Goal: Information Seeking & Learning: Learn about a topic

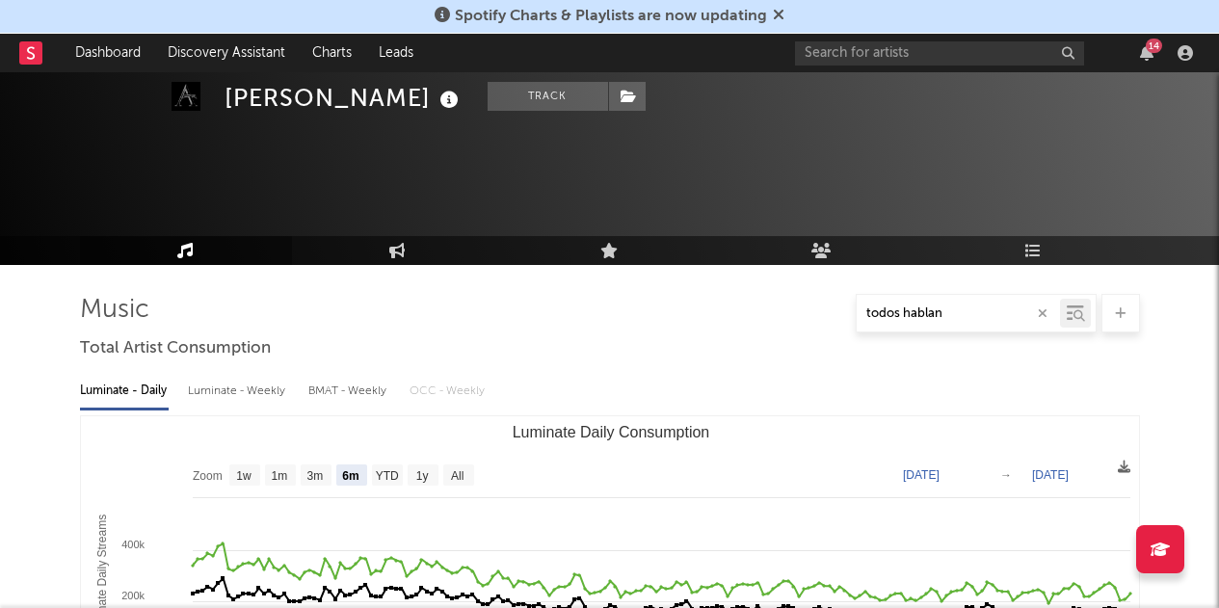
select select "6m"
select select "1y"
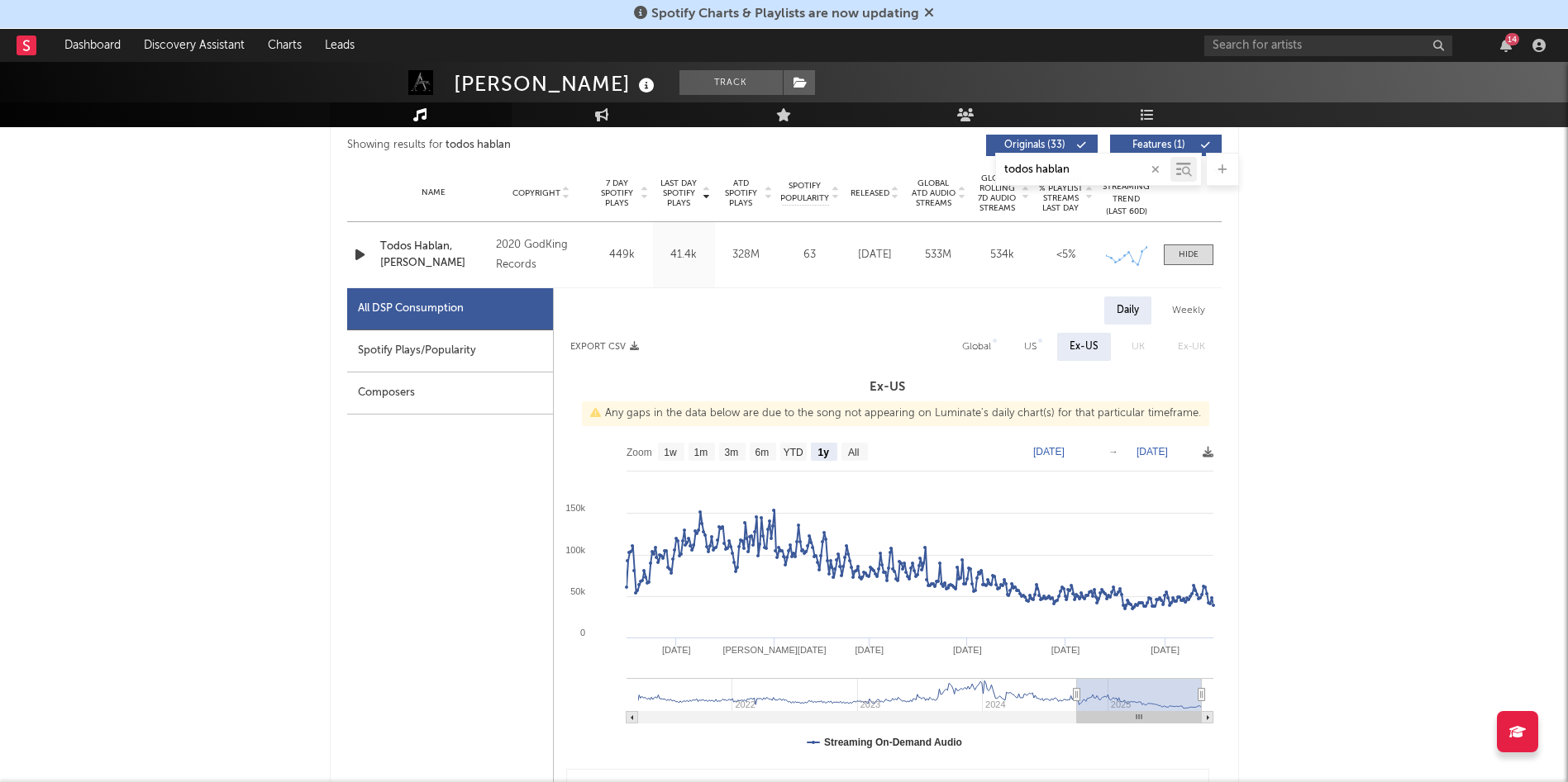
scroll to position [631, 0]
click at [853, 456] on text "All" at bounding box center [853, 453] width 11 height 11
select select "All"
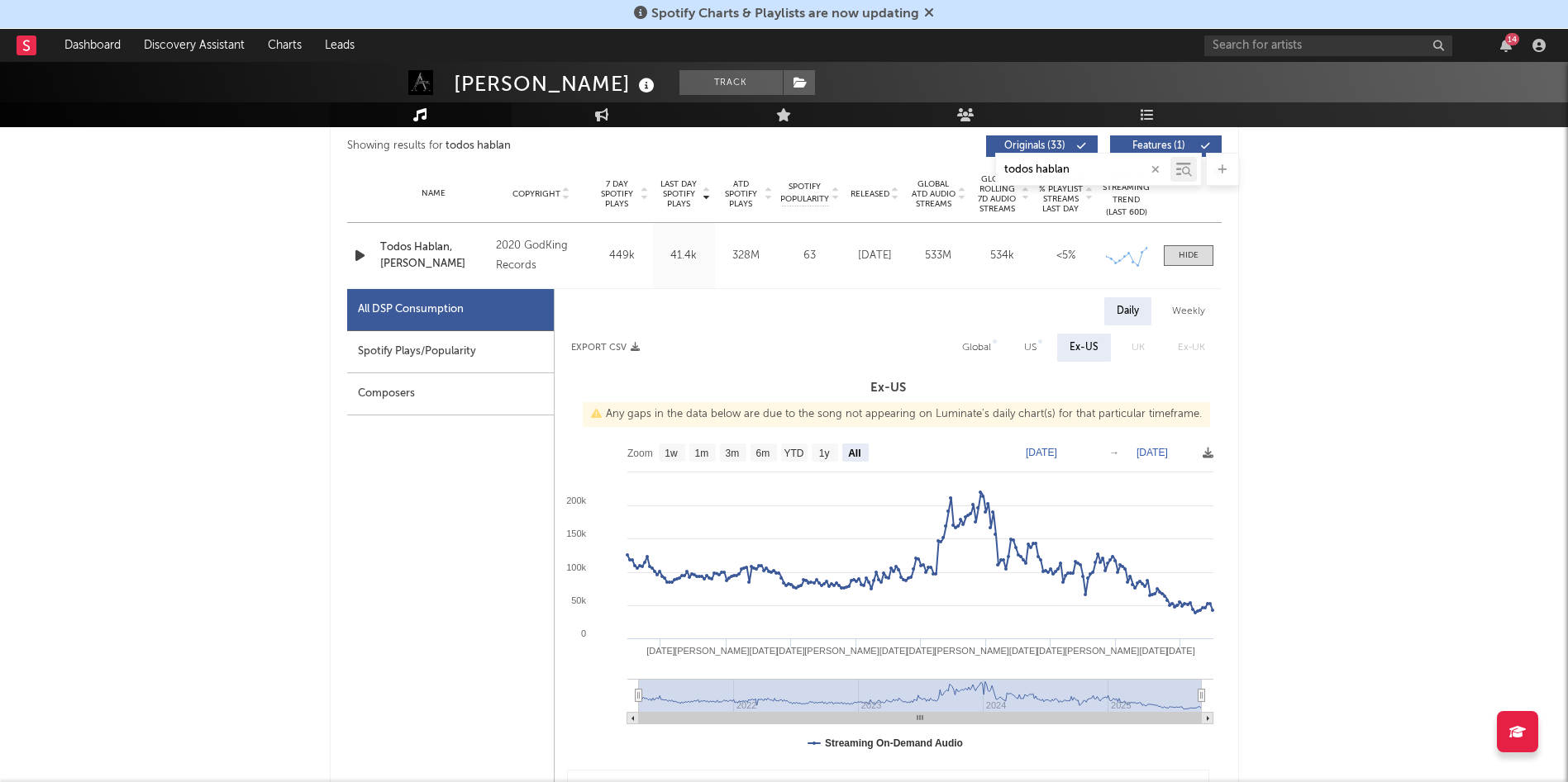
click at [1045, 159] on div "todos hablan" at bounding box center [1083, 170] width 174 height 21
click at [1045, 173] on icon "button" at bounding box center [1155, 170] width 9 height 11
click at [1045, 166] on input "text" at bounding box center [1083, 170] width 174 height 13
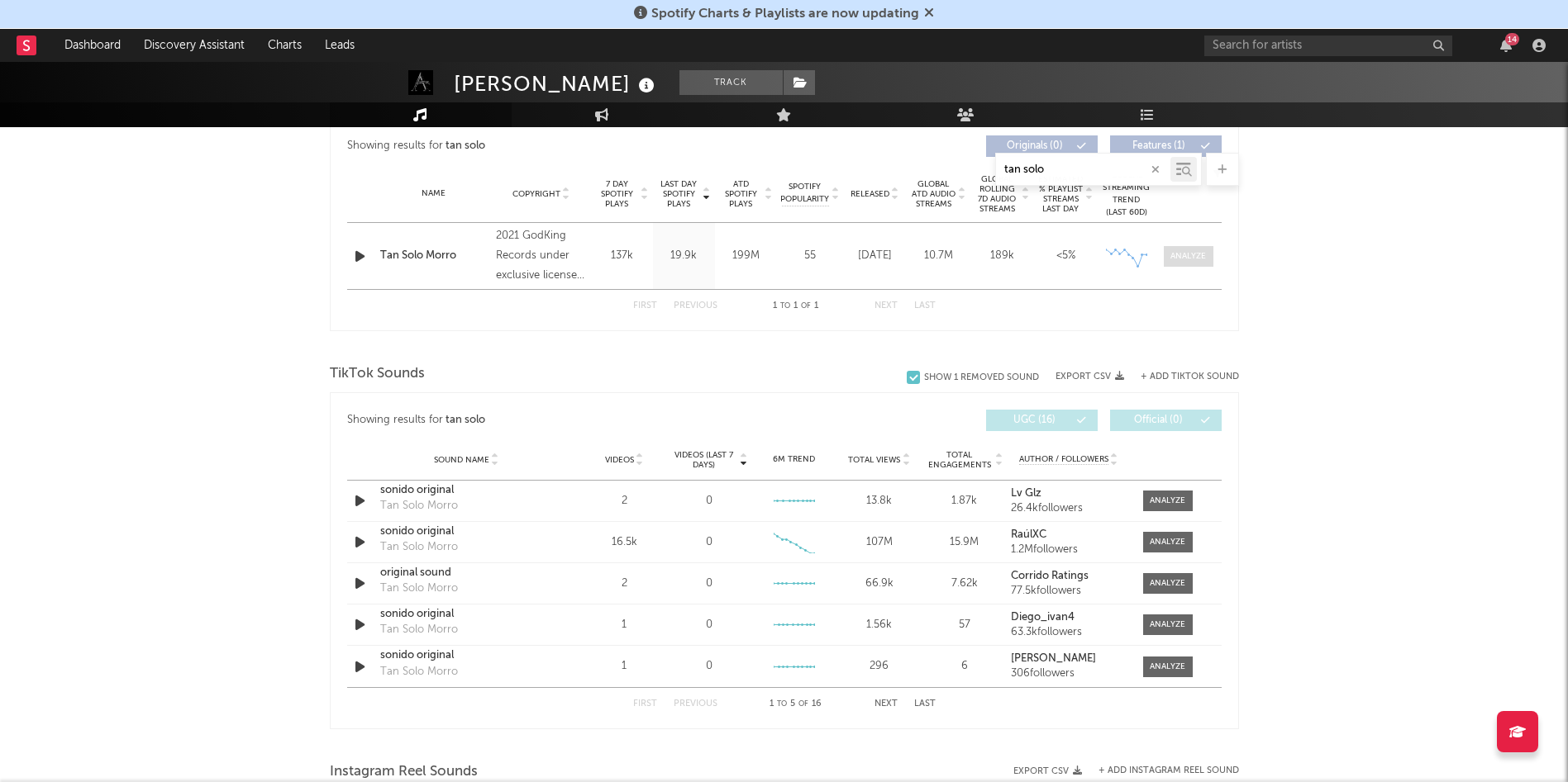
type input "tan solo"
click at [1045, 253] on div at bounding box center [1187, 256] width 35 height 12
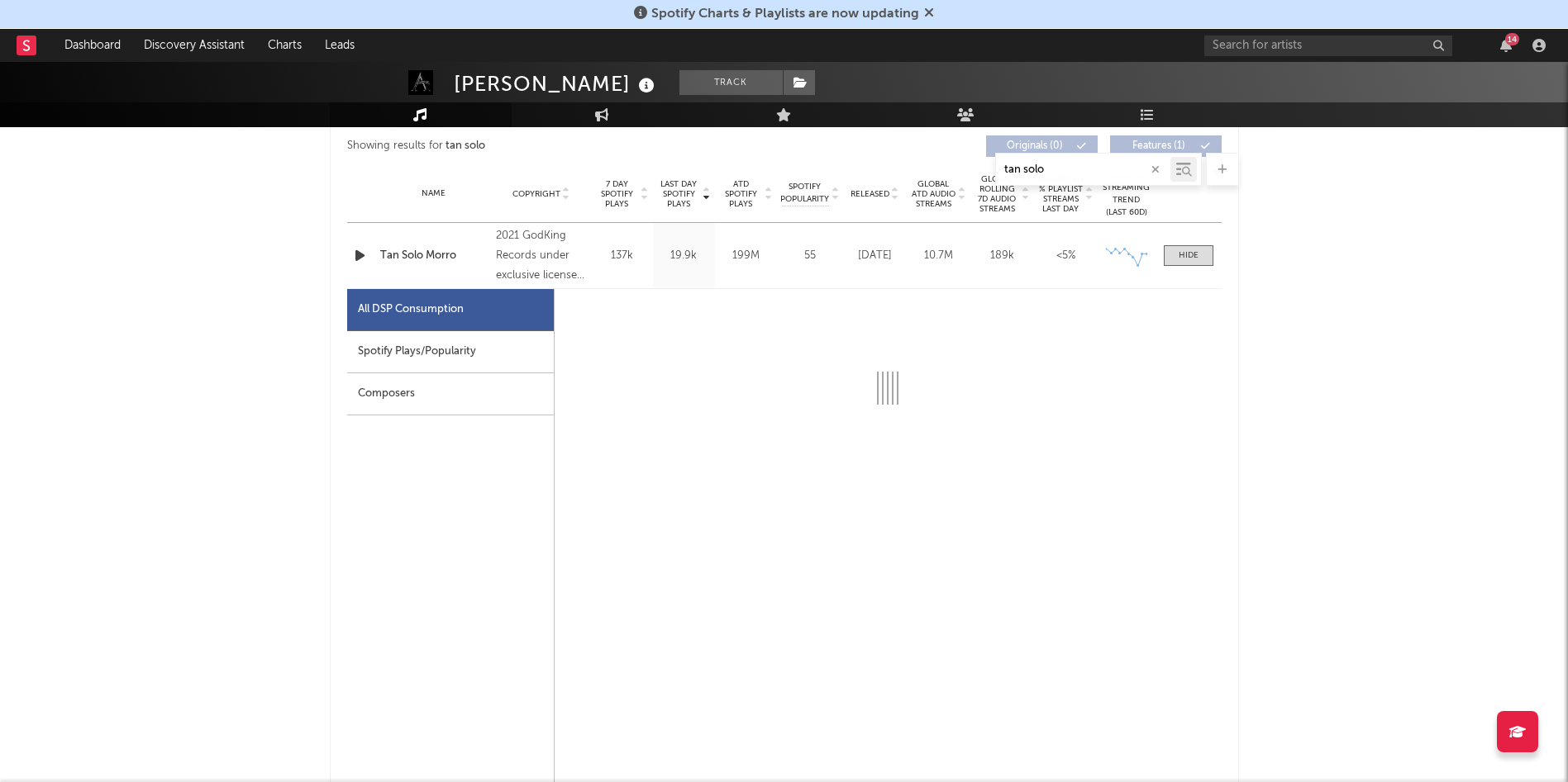
select select "6m"
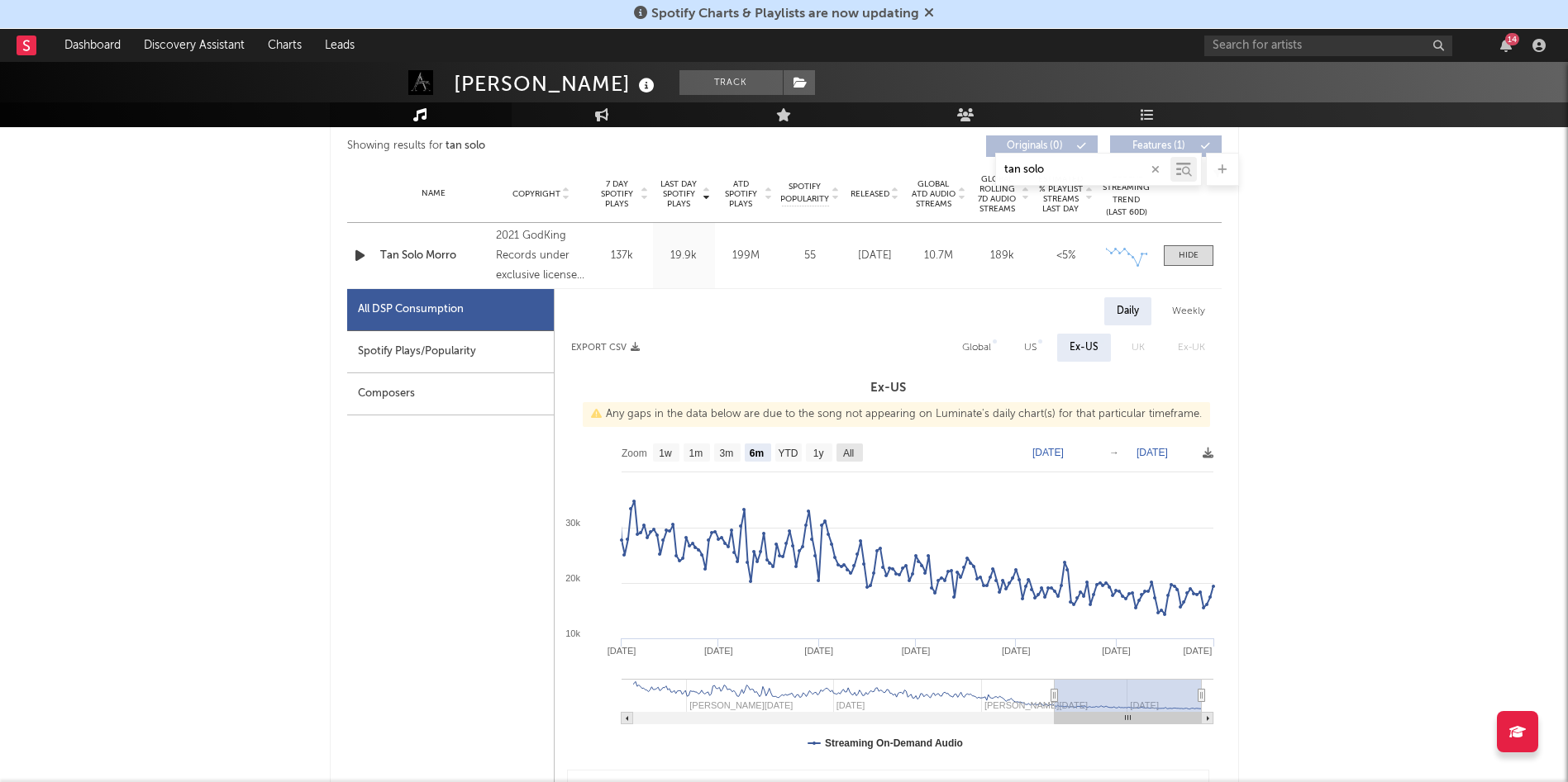
click at [850, 448] on text "All" at bounding box center [847, 453] width 11 height 11
select select "All"
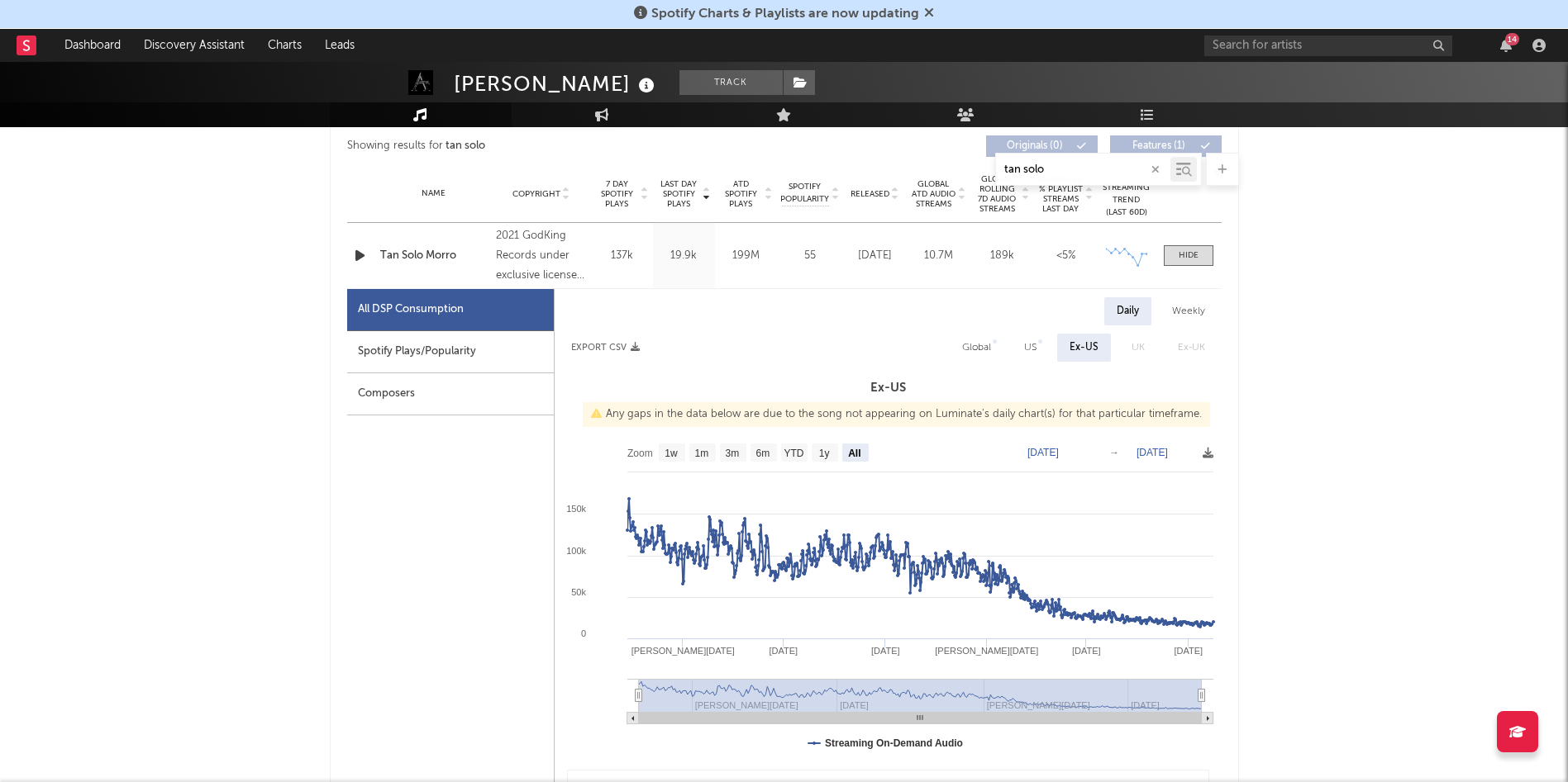
click at [1045, 165] on icon "button" at bounding box center [1155, 170] width 9 height 11
click at [1045, 166] on input "text" at bounding box center [1083, 170] width 174 height 13
type input "por clav"
select select "6m"
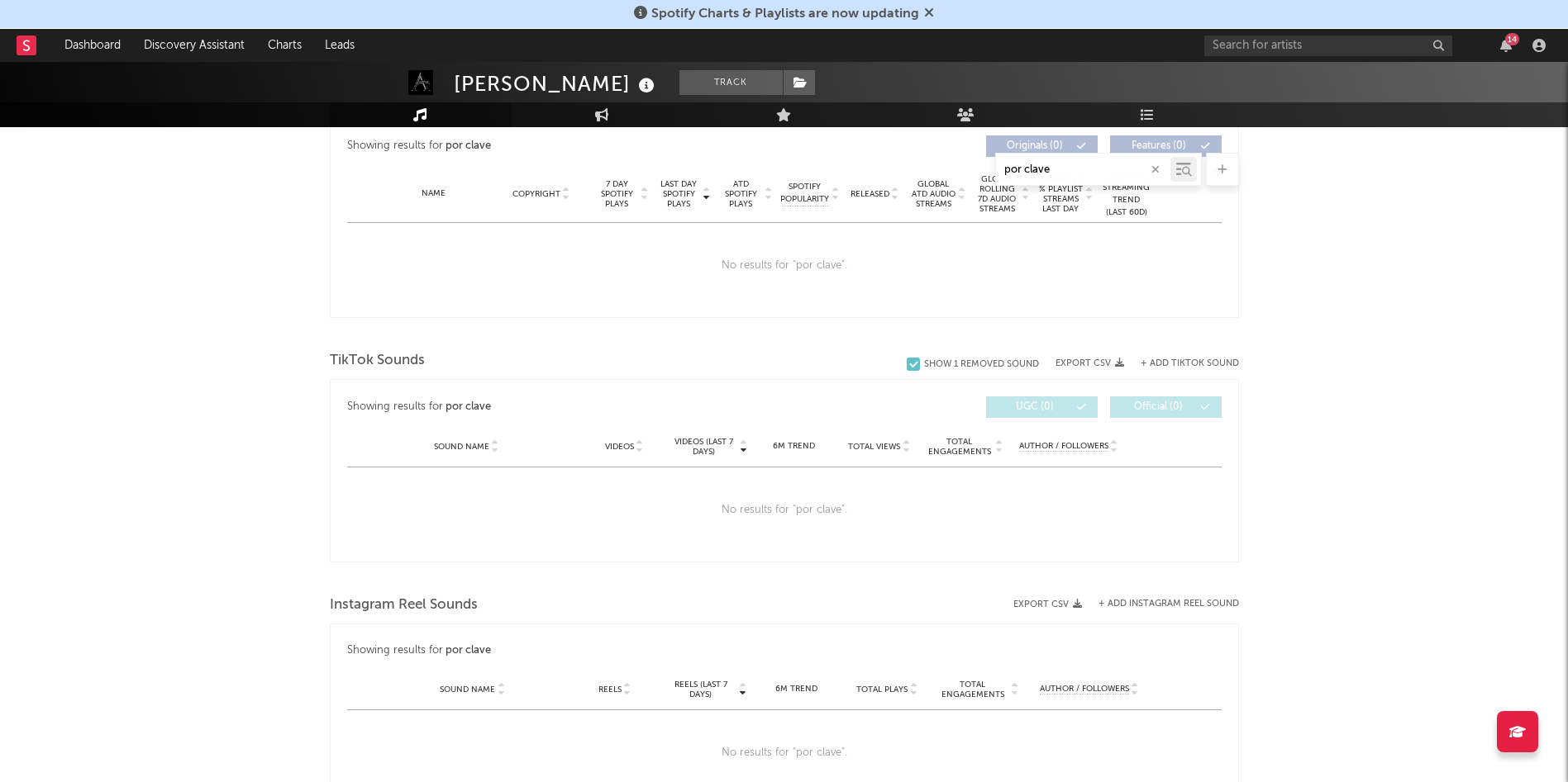
type input "por clave"
click at [1045, 51] on input "text" at bounding box center [1328, 45] width 248 height 21
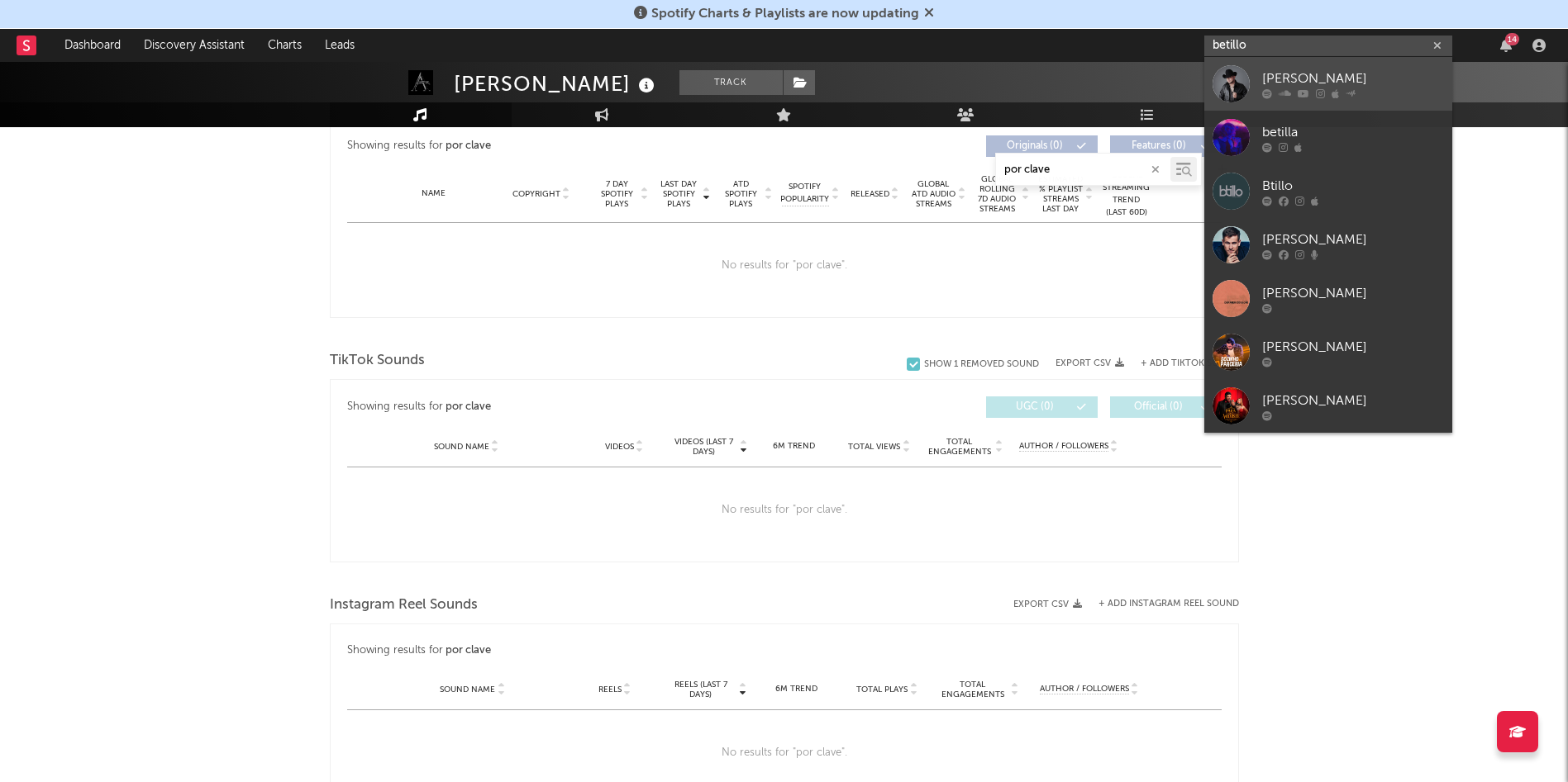
type input "betillo"
click at [1045, 78] on div "[PERSON_NAME]" at bounding box center [1353, 78] width 182 height 20
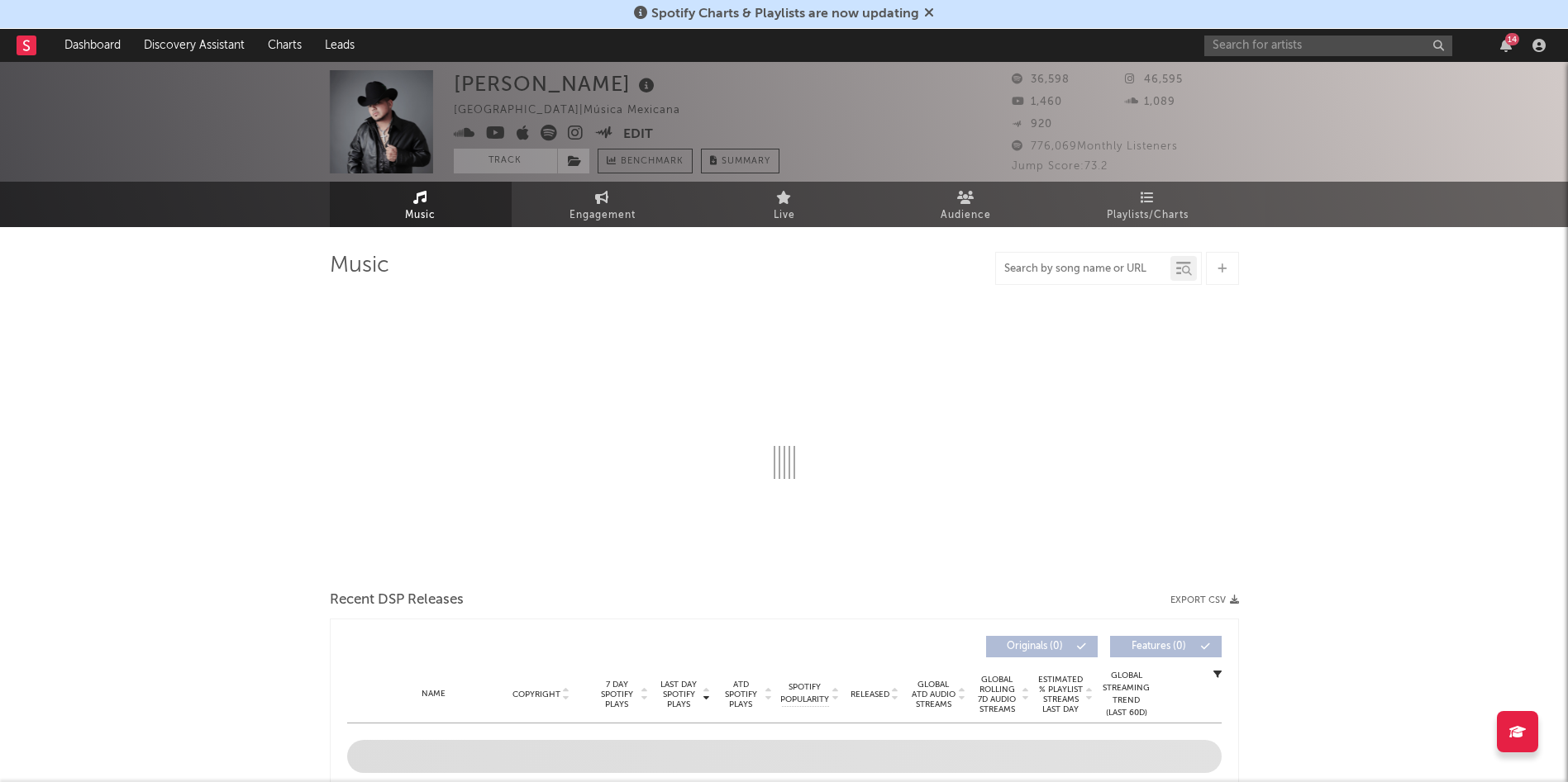
click at [1036, 269] on input "text" at bounding box center [1083, 268] width 174 height 13
select select "6m"
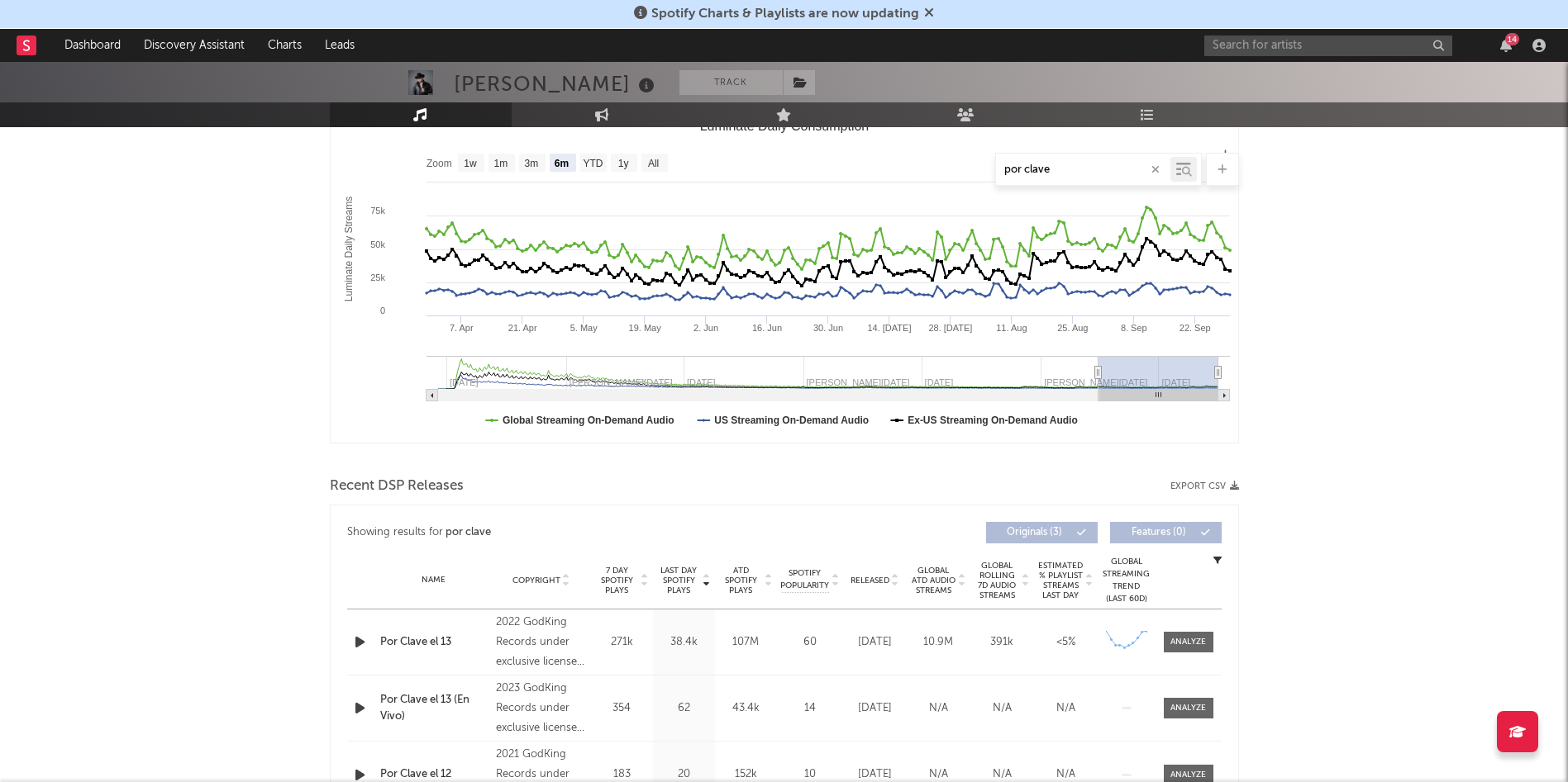
scroll to position [247, 0]
type input "por clave"
click at [1045, 520] on div at bounding box center [1187, 640] width 35 height 12
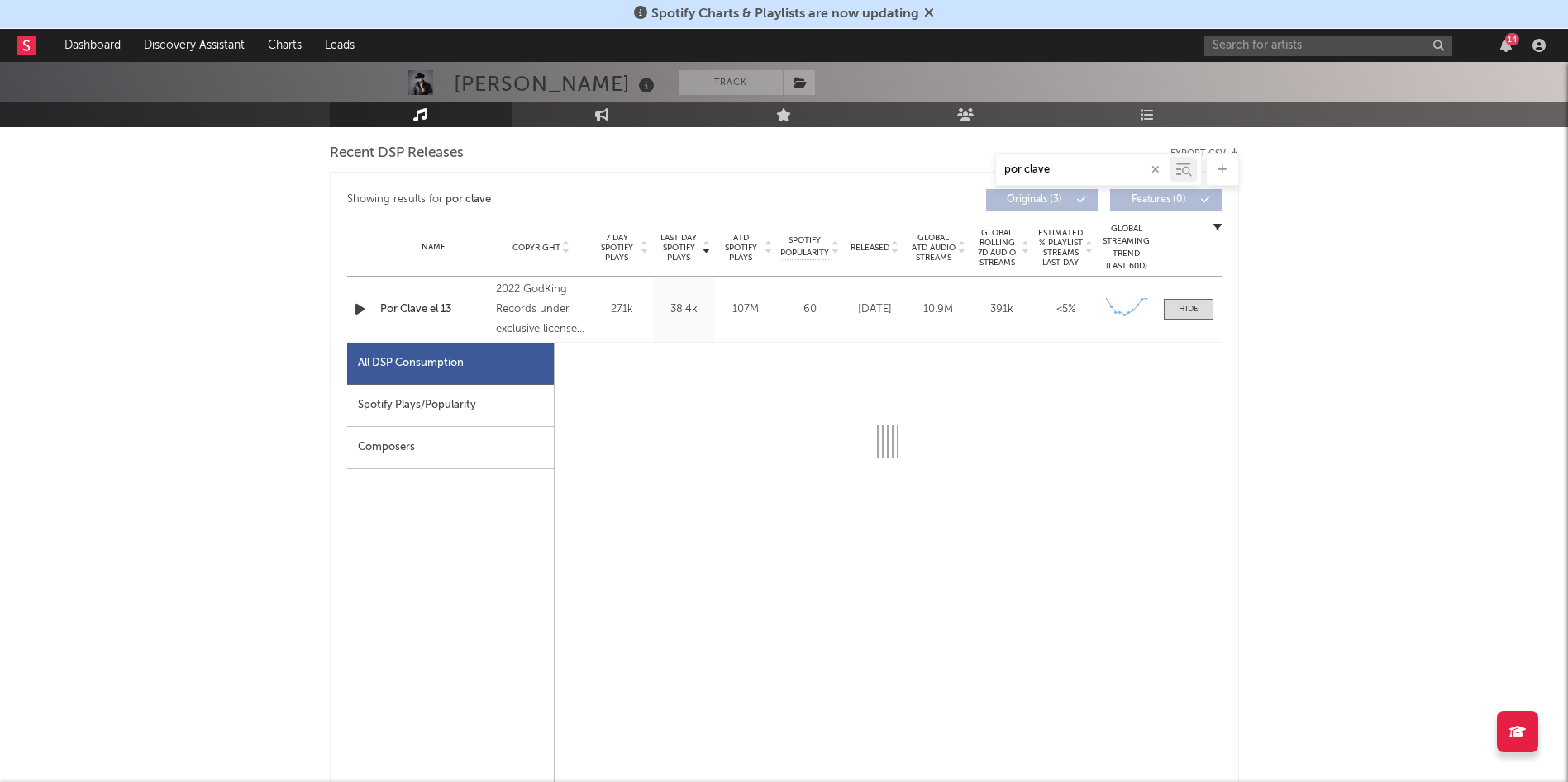
scroll to position [584, 0]
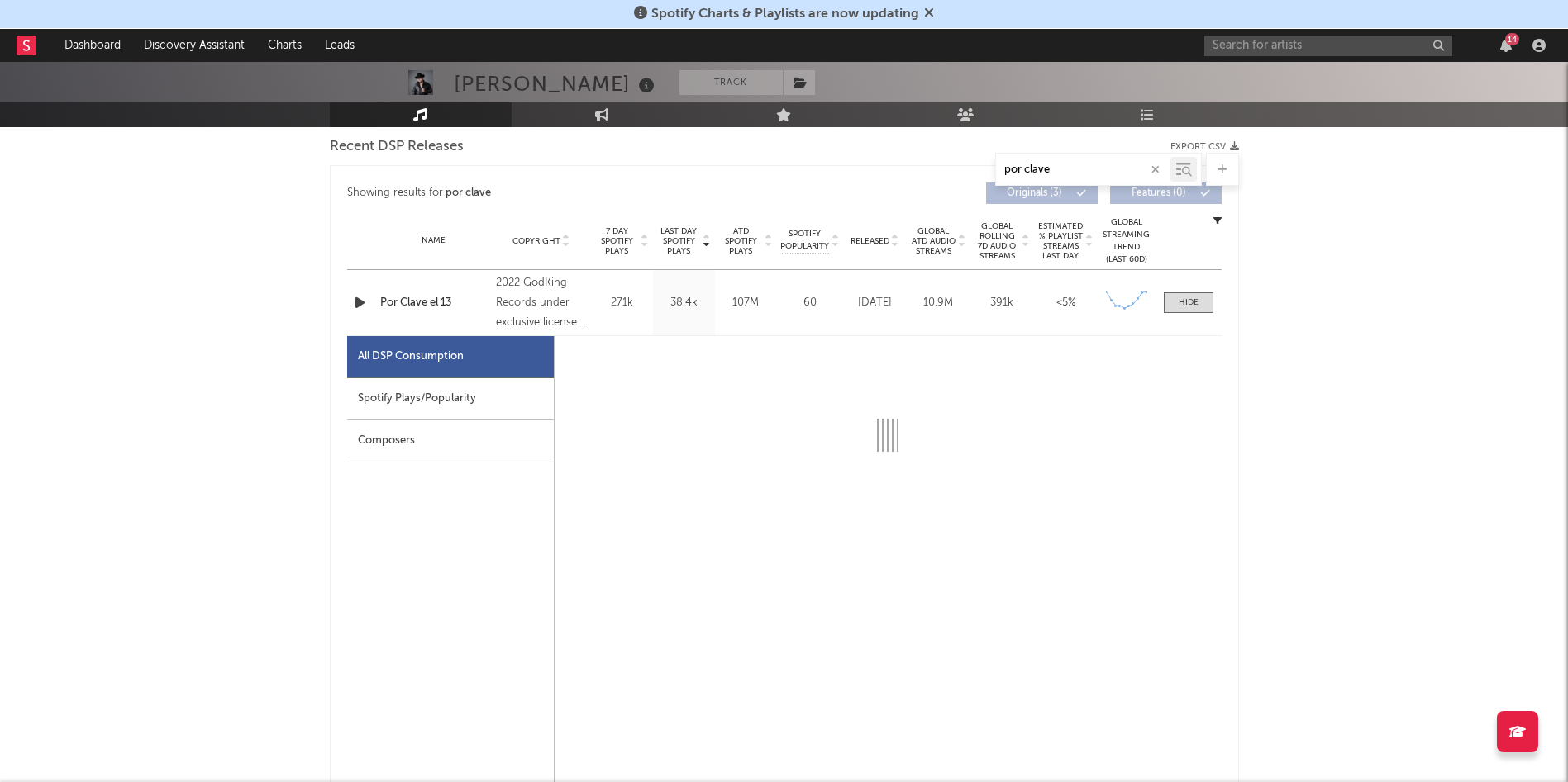
select select "6m"
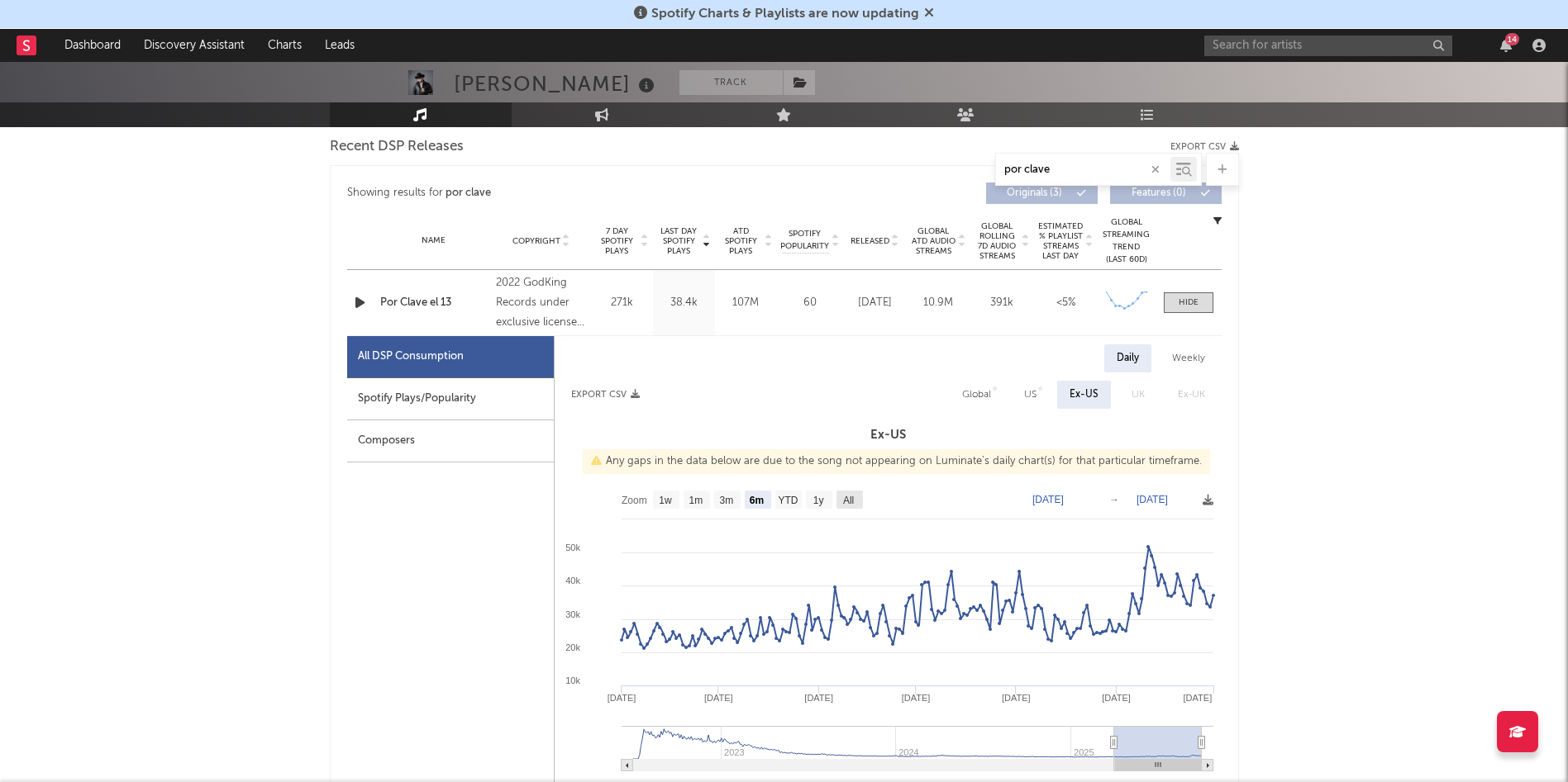
click at [852, 502] on text "All" at bounding box center [847, 500] width 11 height 11
select select "All"
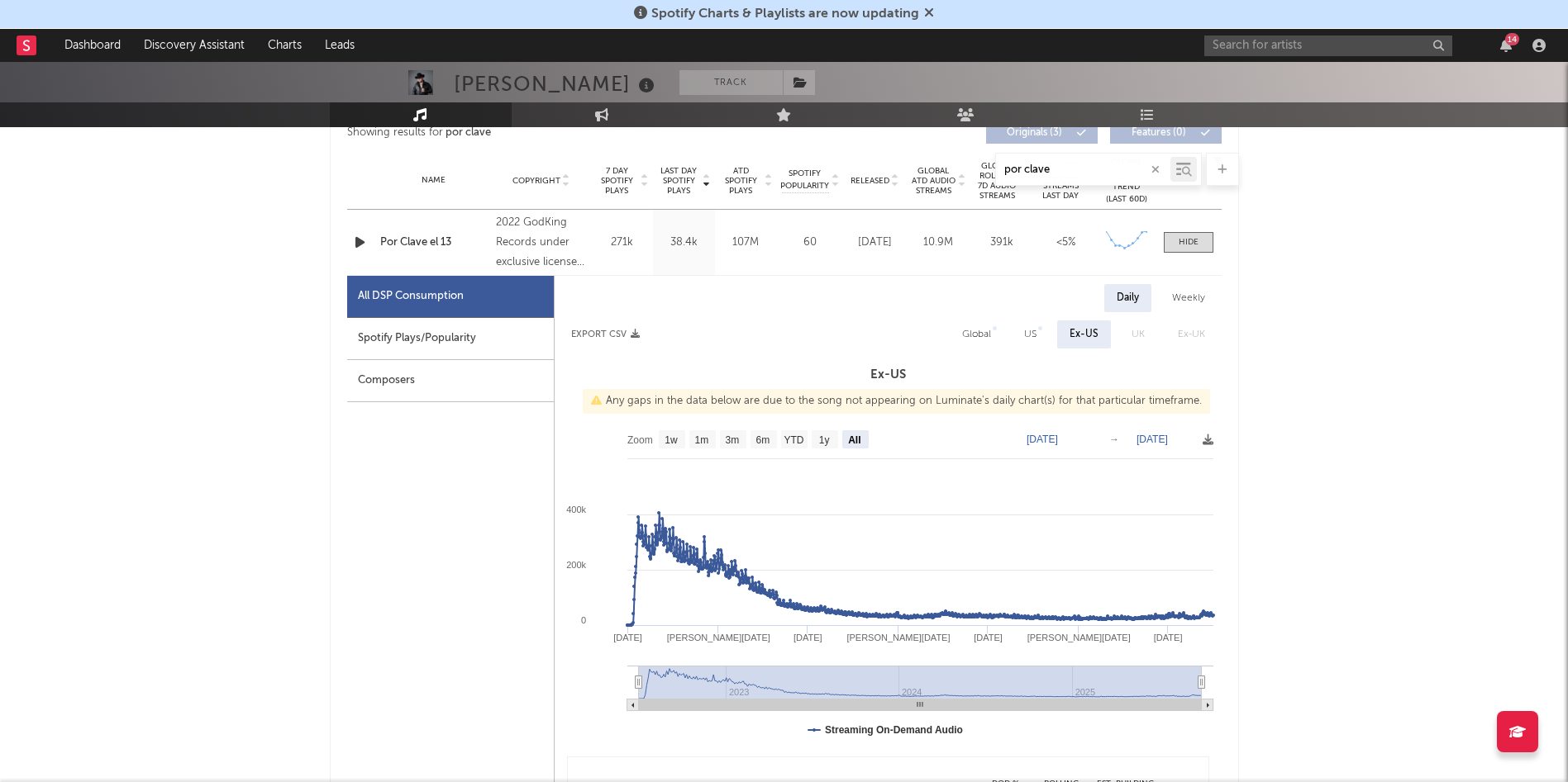
scroll to position [641, 0]
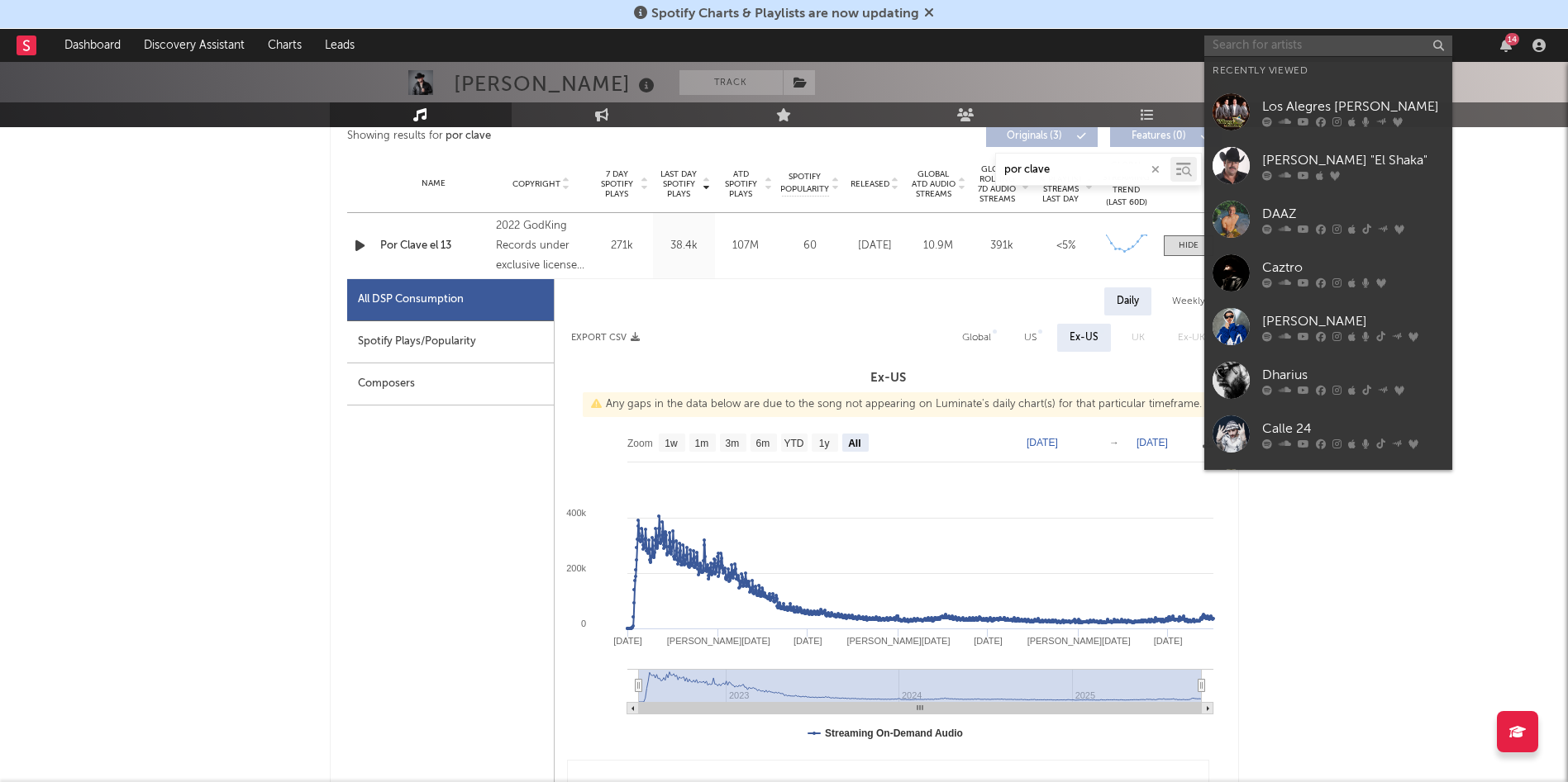
click at [1045, 51] on input "text" at bounding box center [1328, 45] width 248 height 21
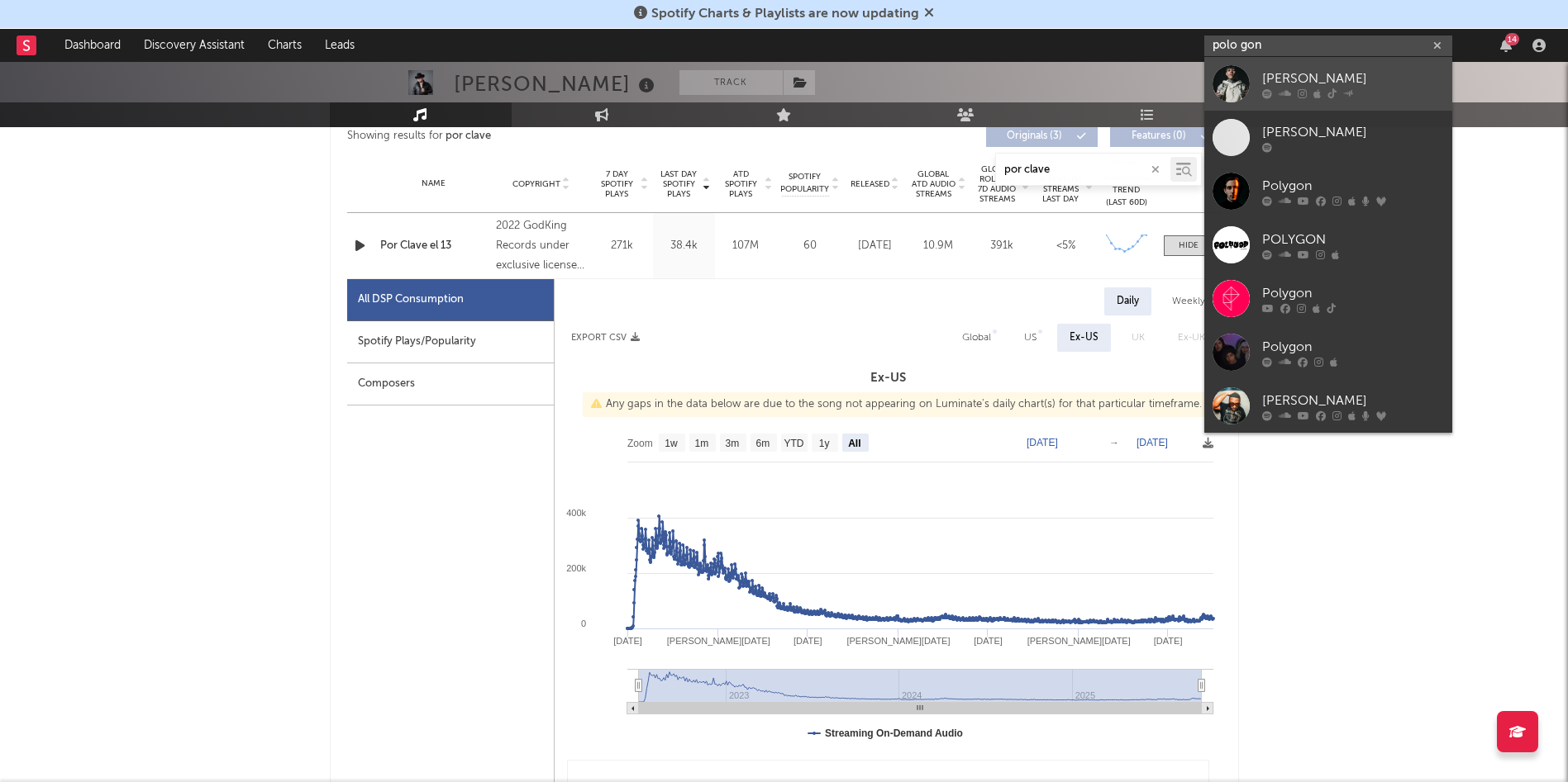
type input "polo gon"
click at [1045, 72] on div "[PERSON_NAME]" at bounding box center [1353, 78] width 182 height 20
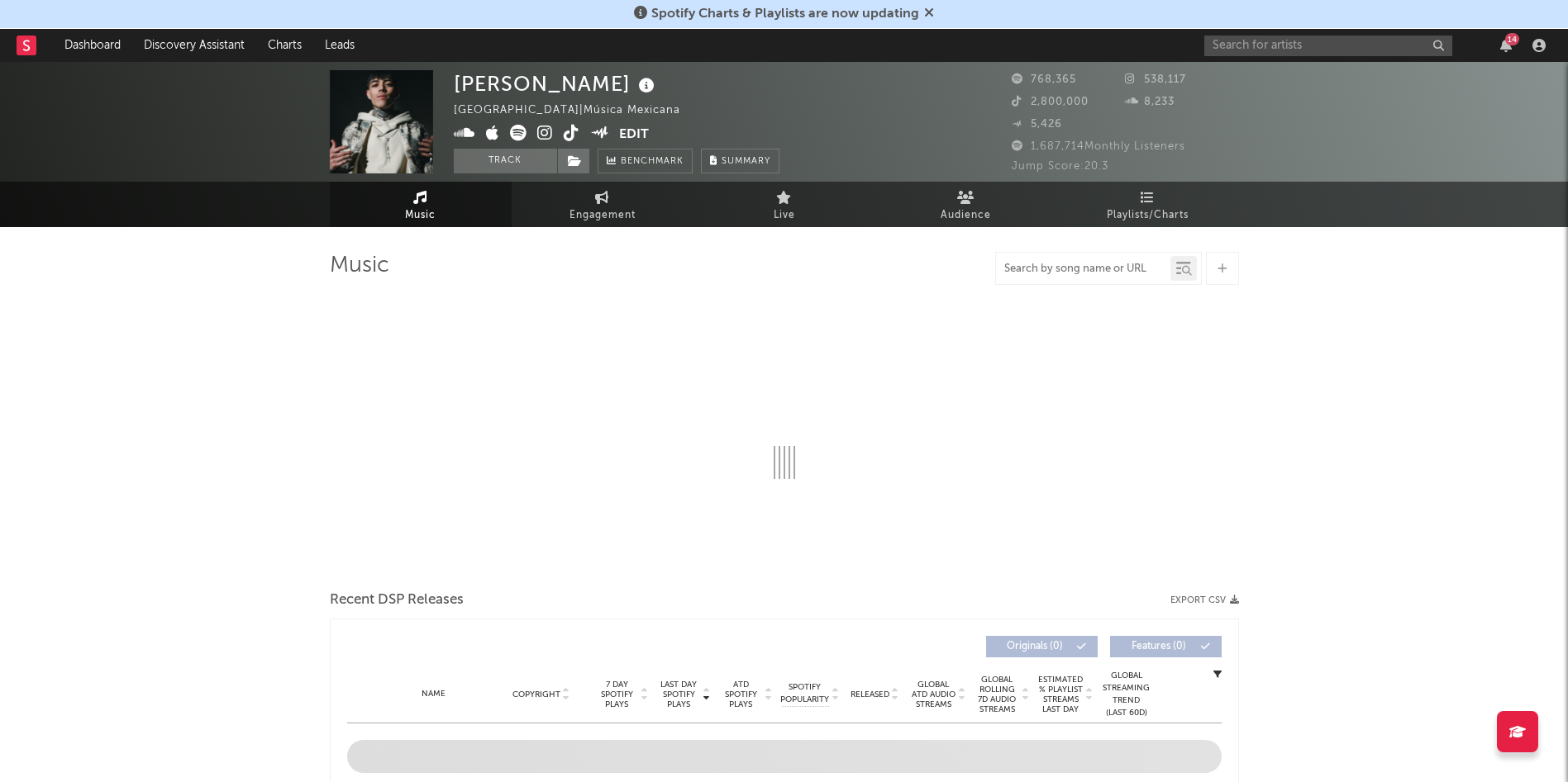
click at [1045, 273] on input "text" at bounding box center [1083, 268] width 174 height 13
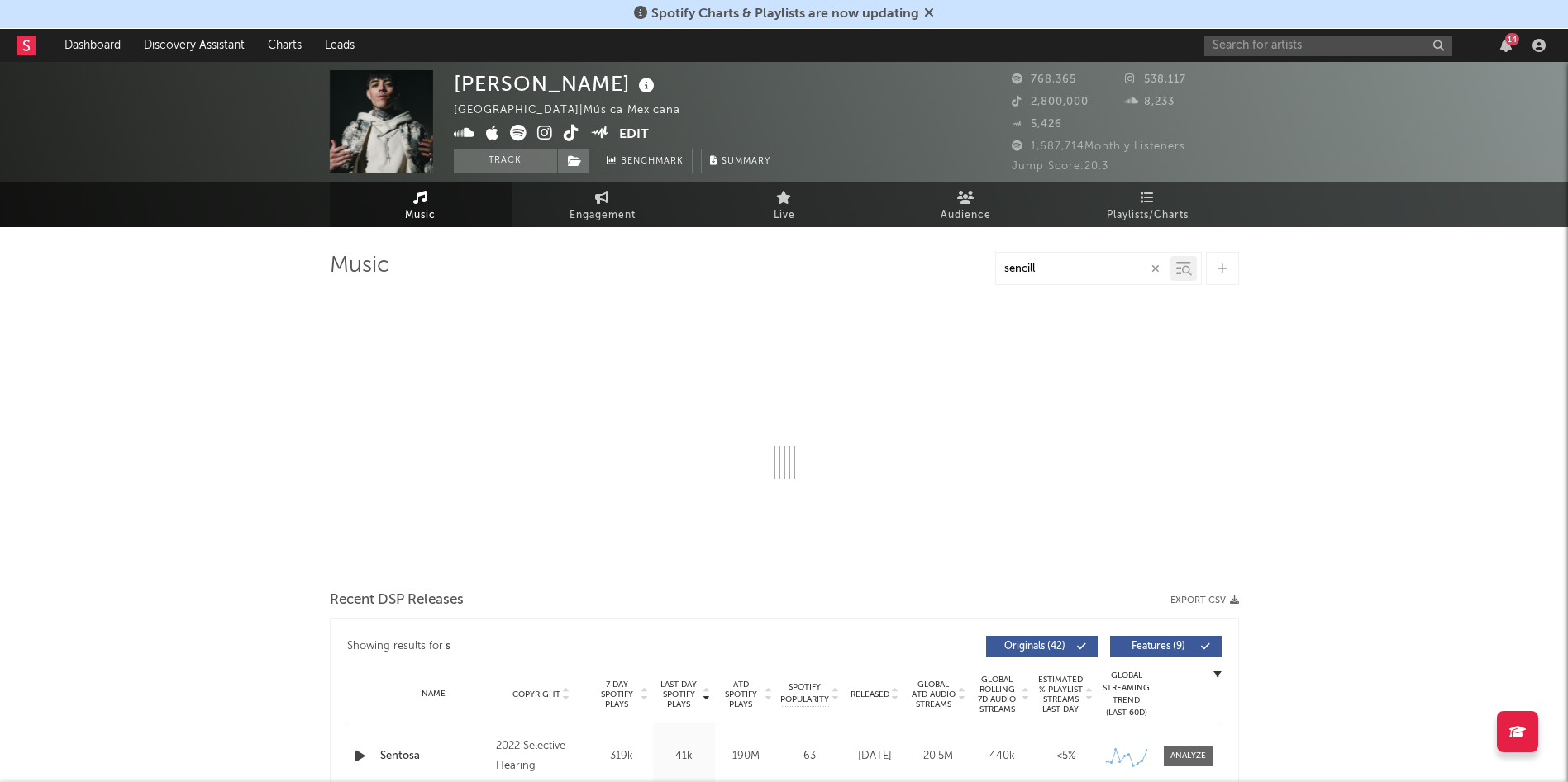
type input "sencillo"
select select "6m"
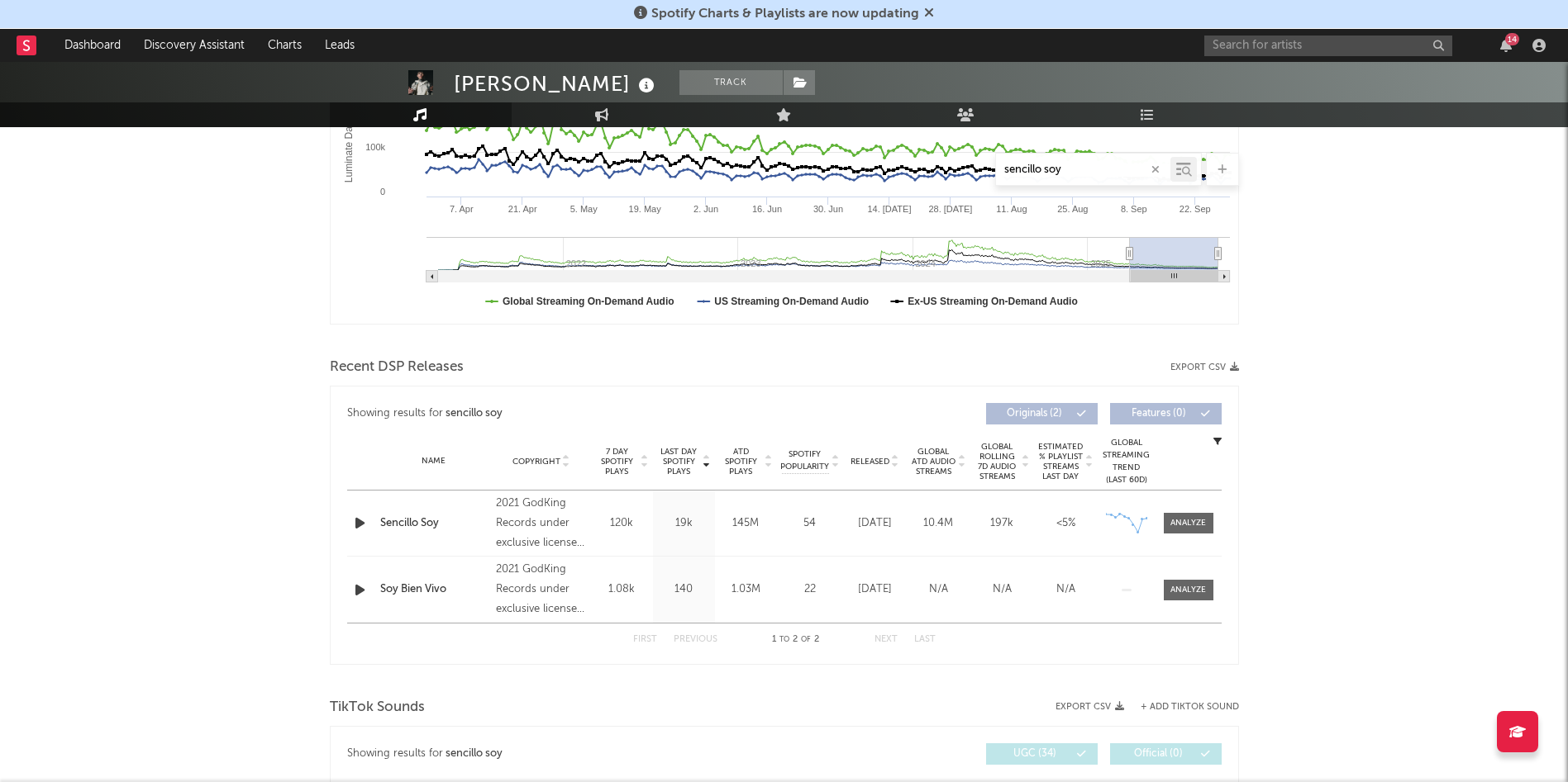
scroll to position [371, 0]
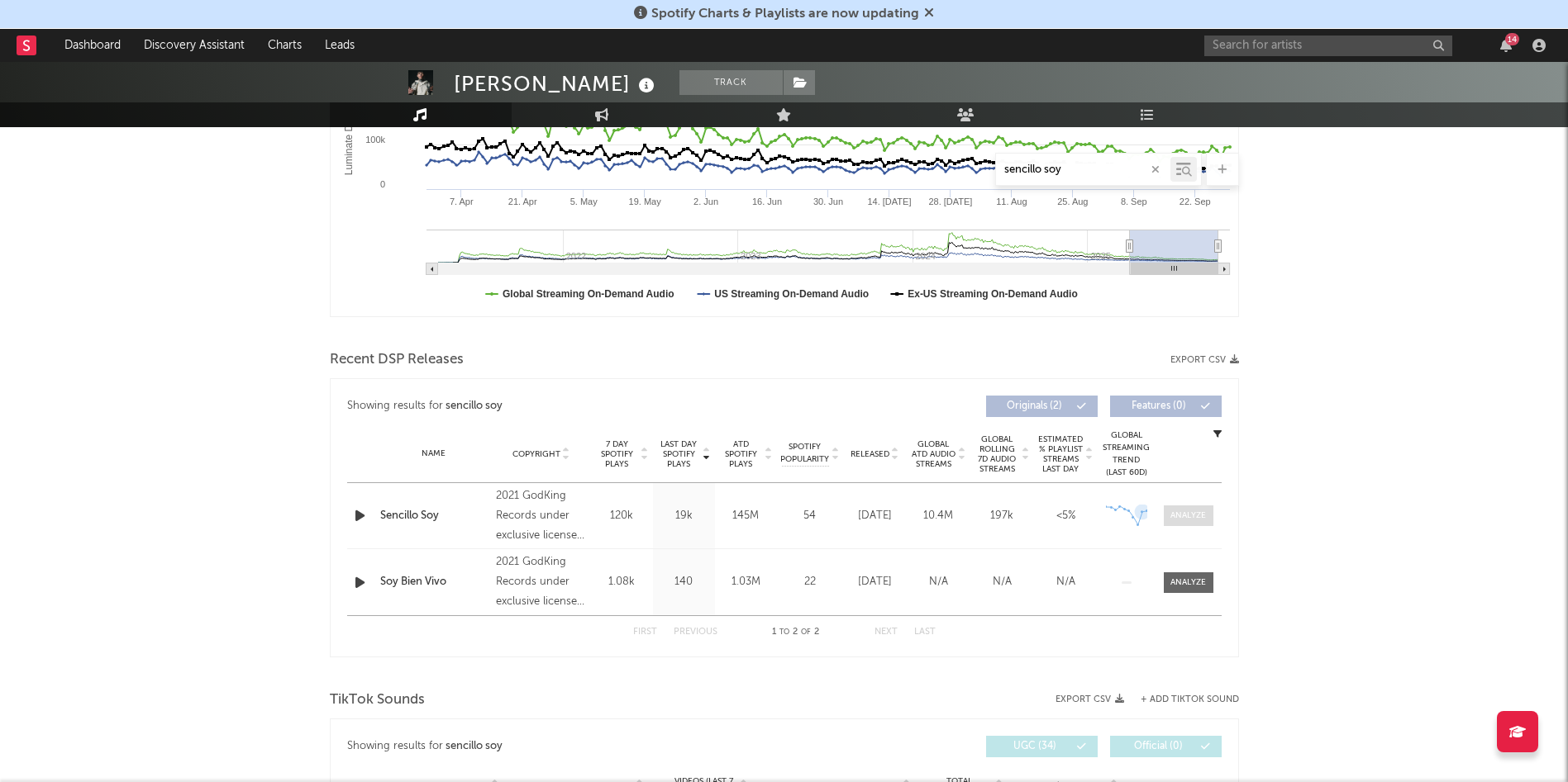
type input "sencillo soy"
click at [1045, 510] on div at bounding box center [1187, 516] width 35 height 12
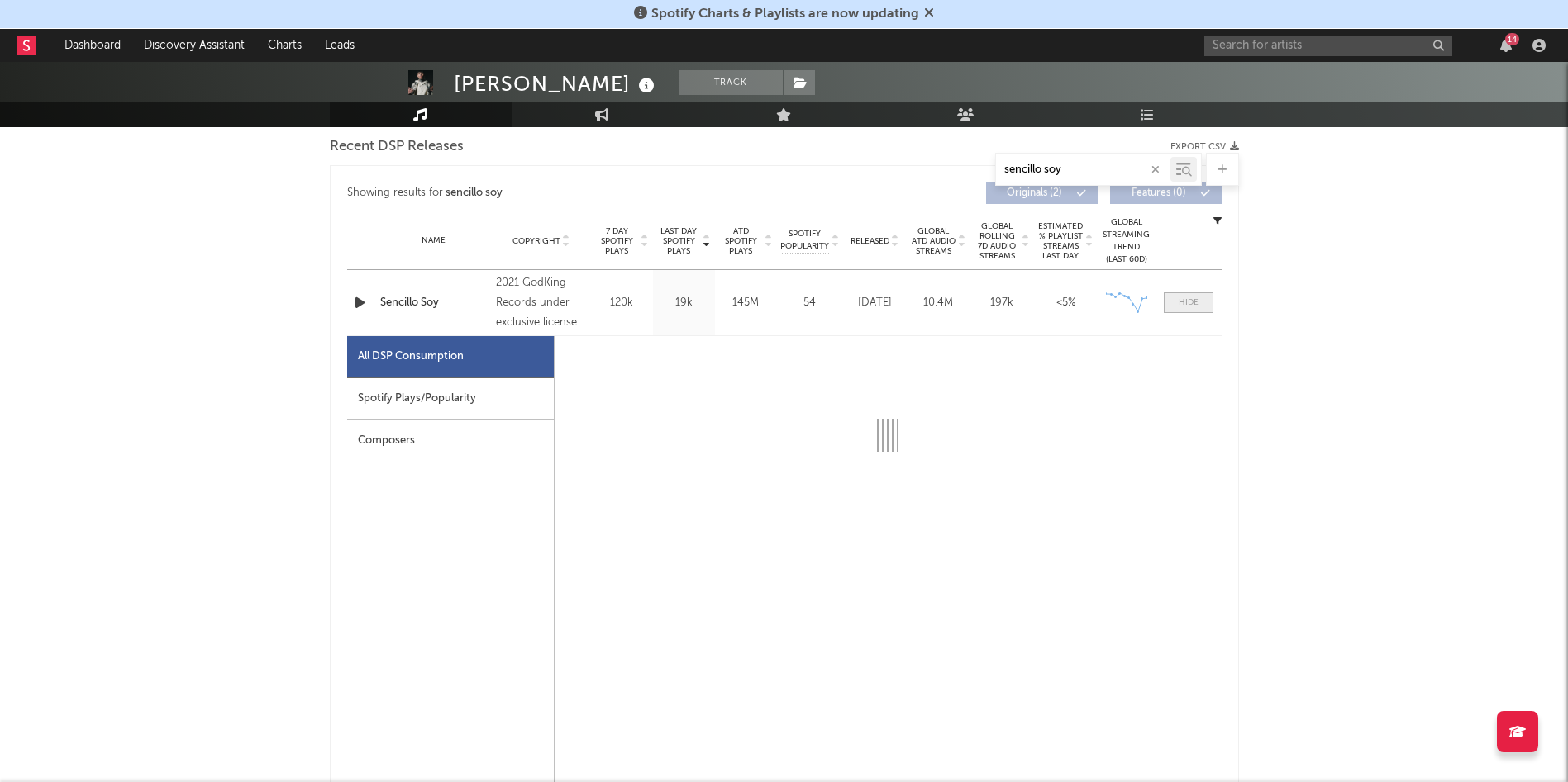
scroll to position [601, 0]
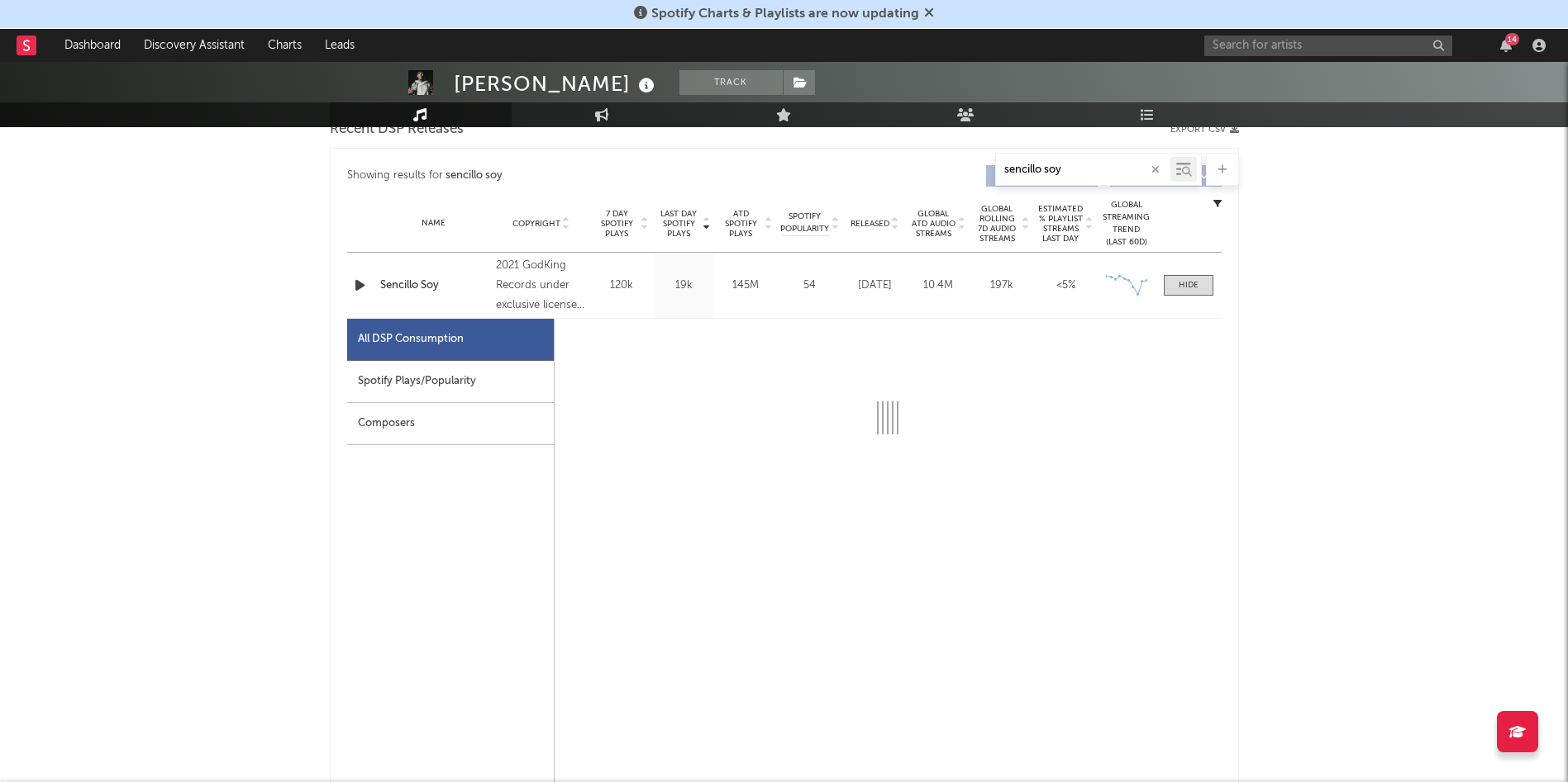
select select "6m"
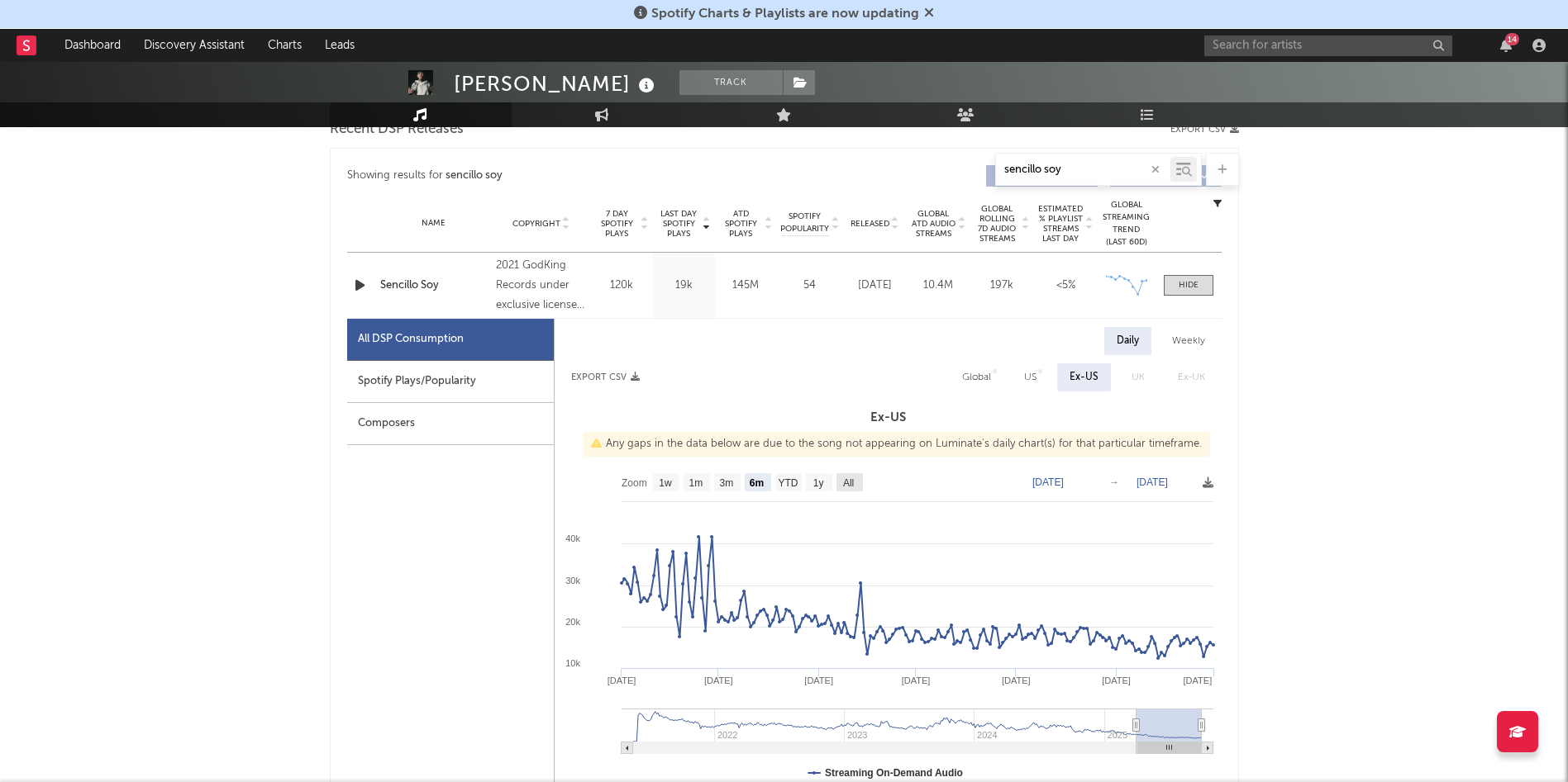
click at [844, 483] on text "All" at bounding box center [847, 483] width 11 height 11
select select "All"
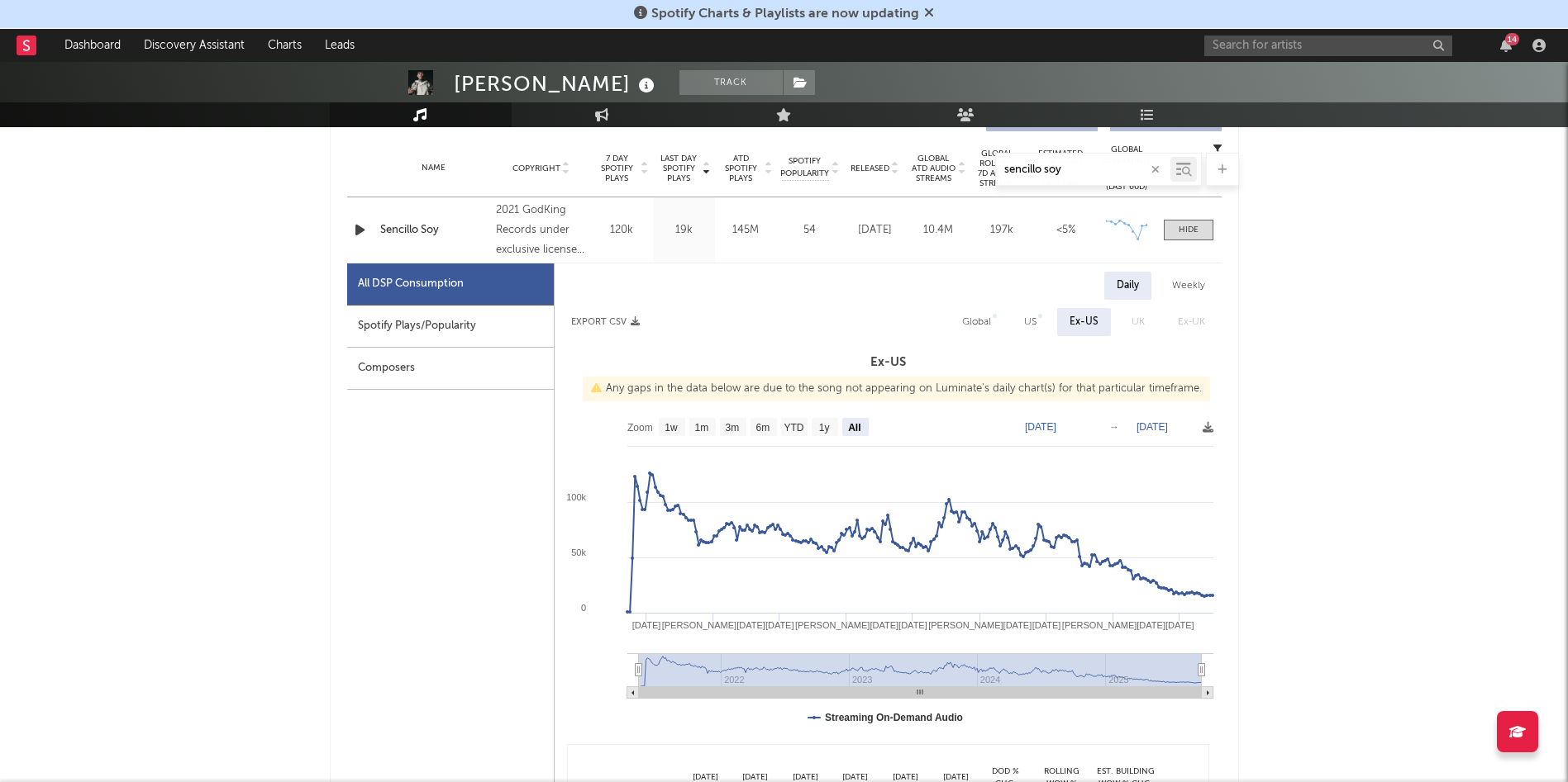
scroll to position [661, 0]
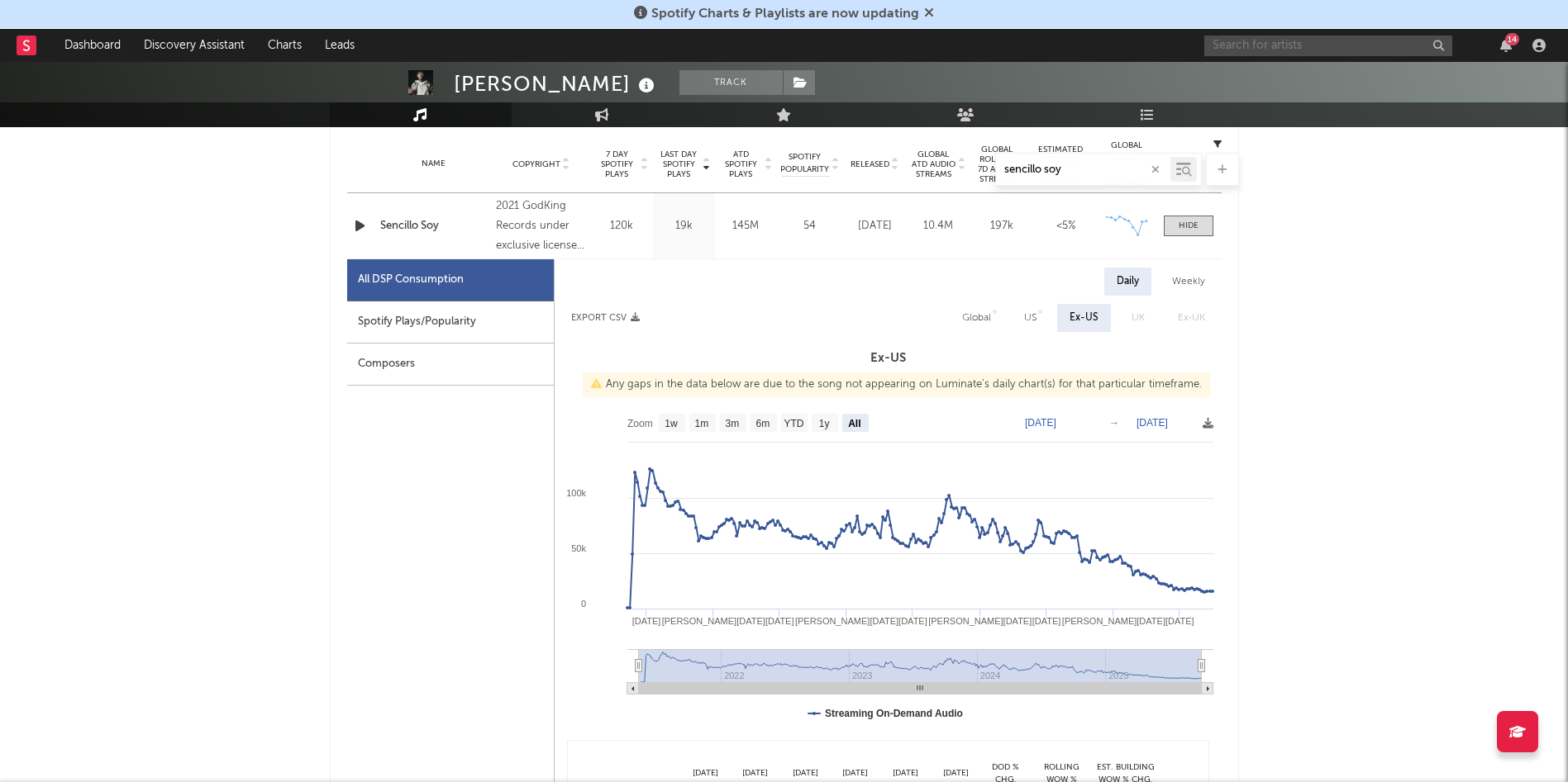
click at [1045, 38] on input "text" at bounding box center [1328, 45] width 248 height 21
type input "alta auto"
click at [1045, 87] on div "Alta Autoridad" at bounding box center [1353, 78] width 182 height 20
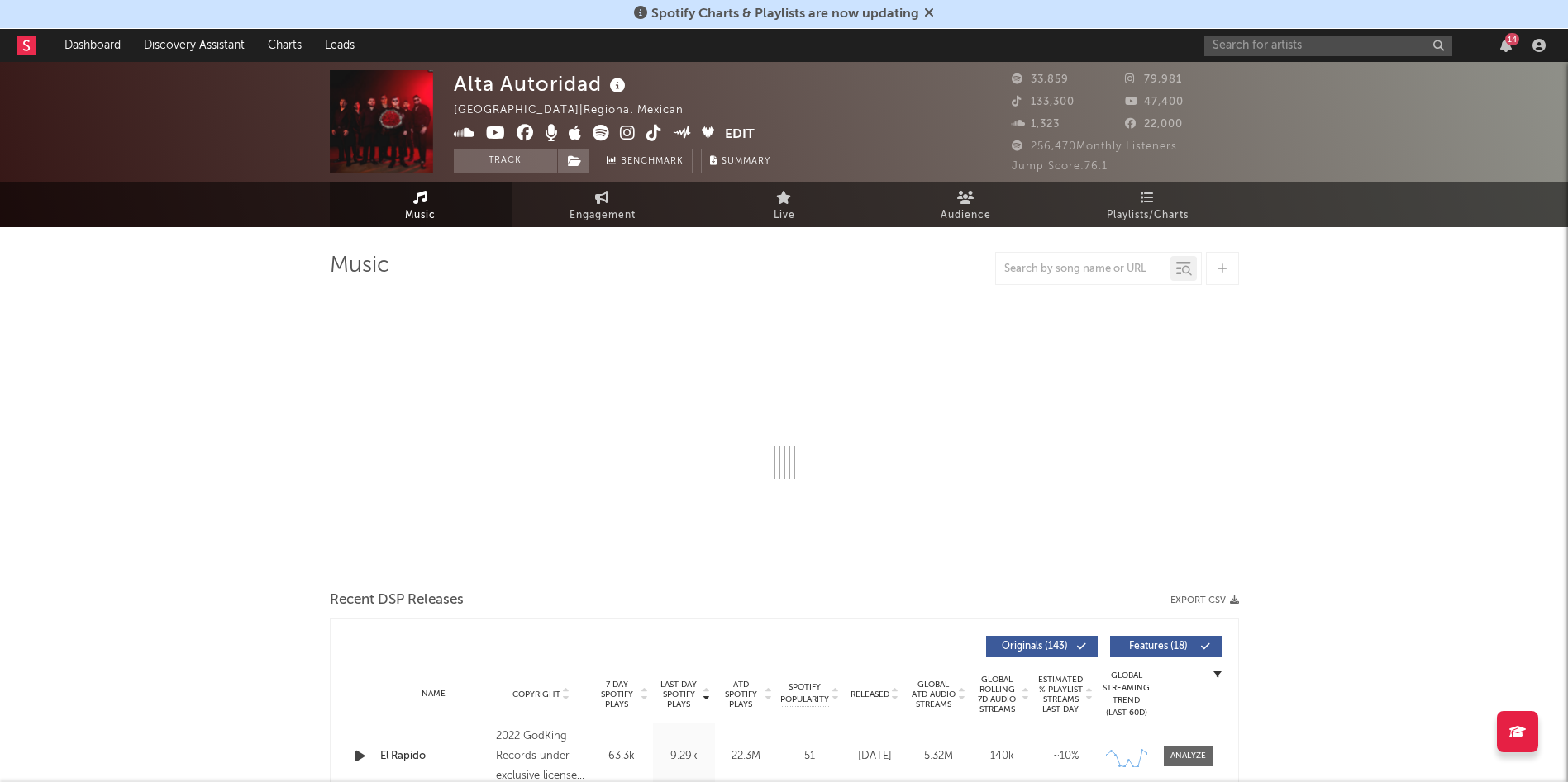
select select "6m"
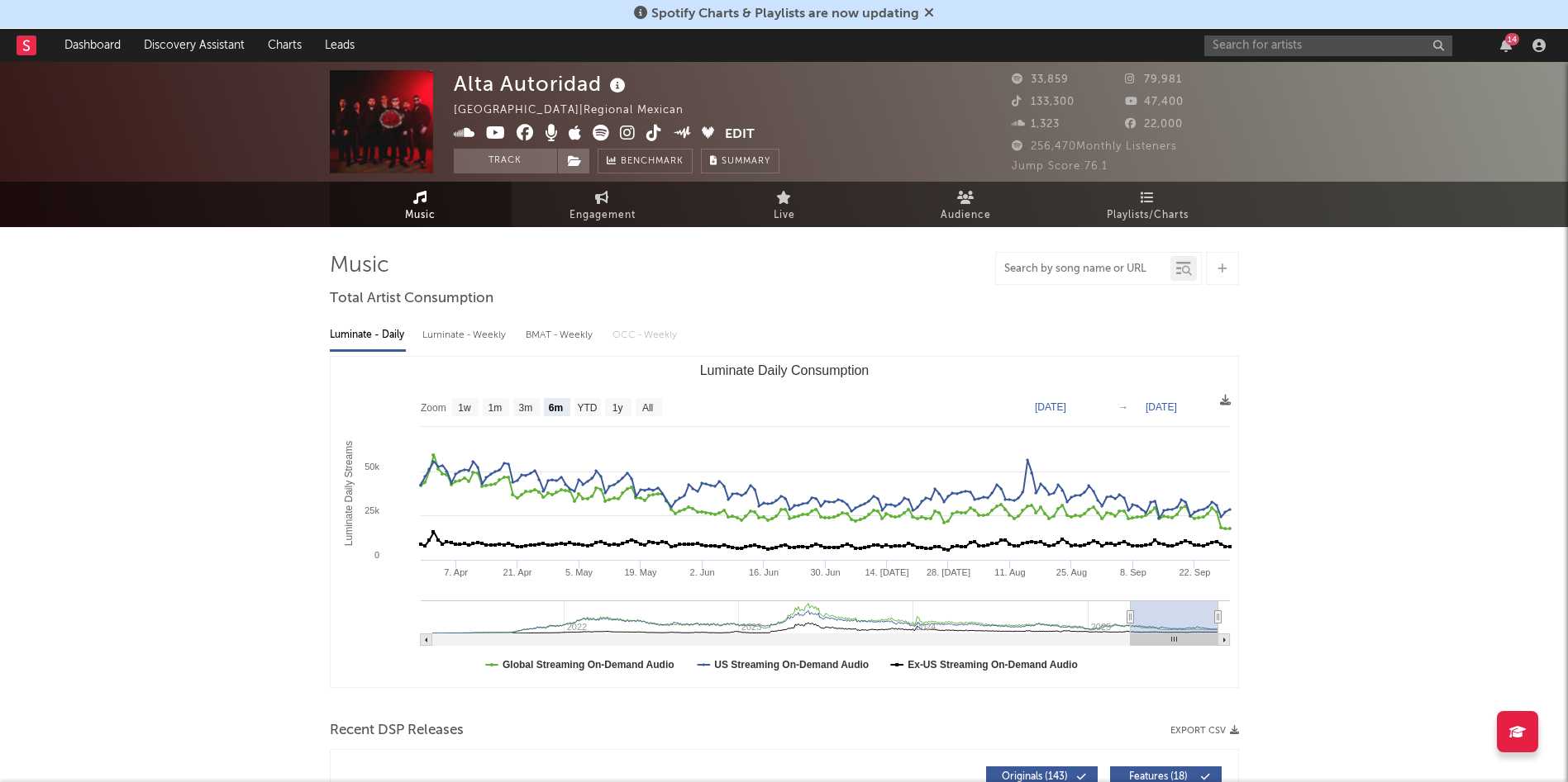
click at [1045, 265] on input "text" at bounding box center [1083, 268] width 174 height 13
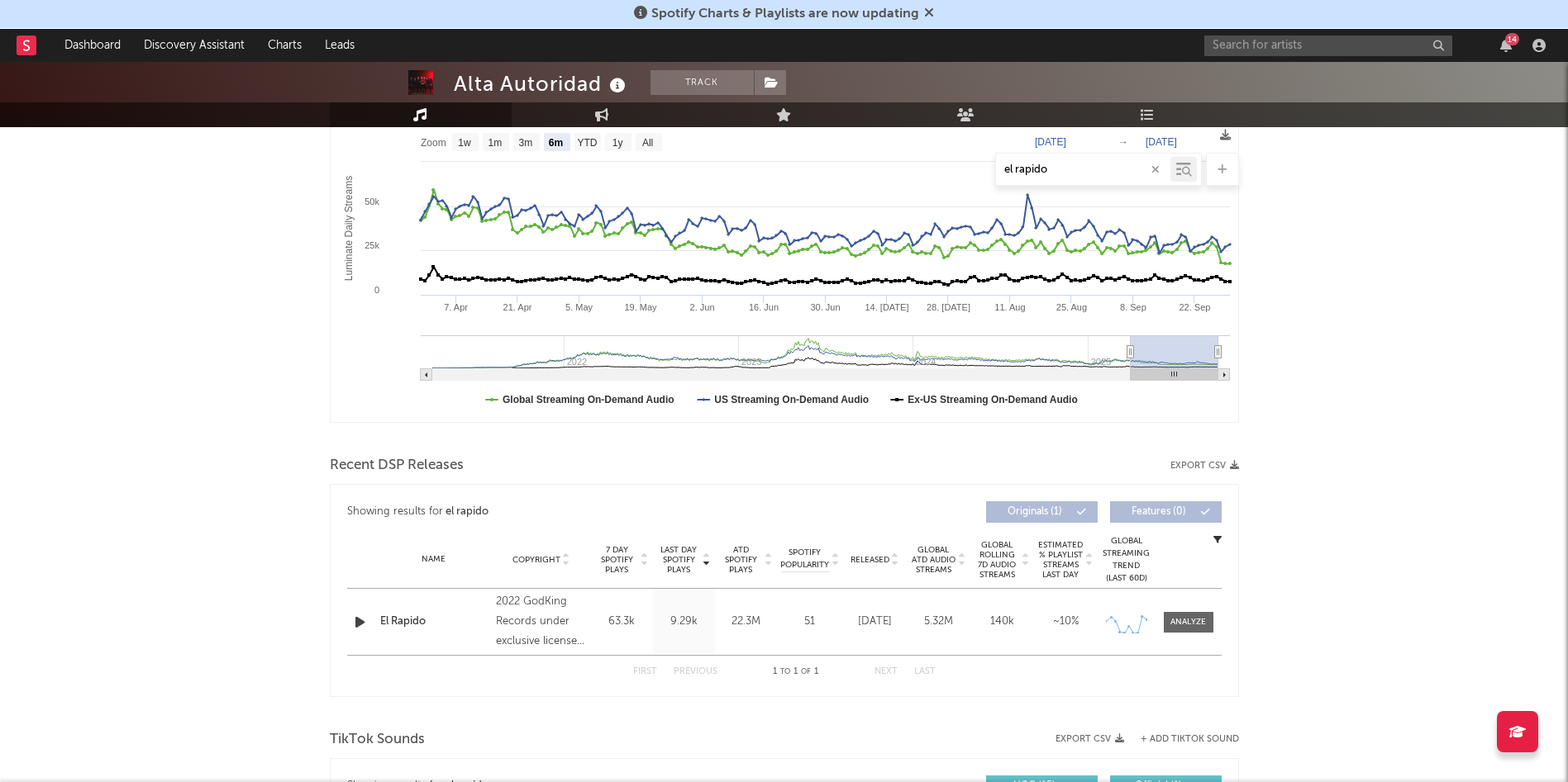
scroll to position [314, 0]
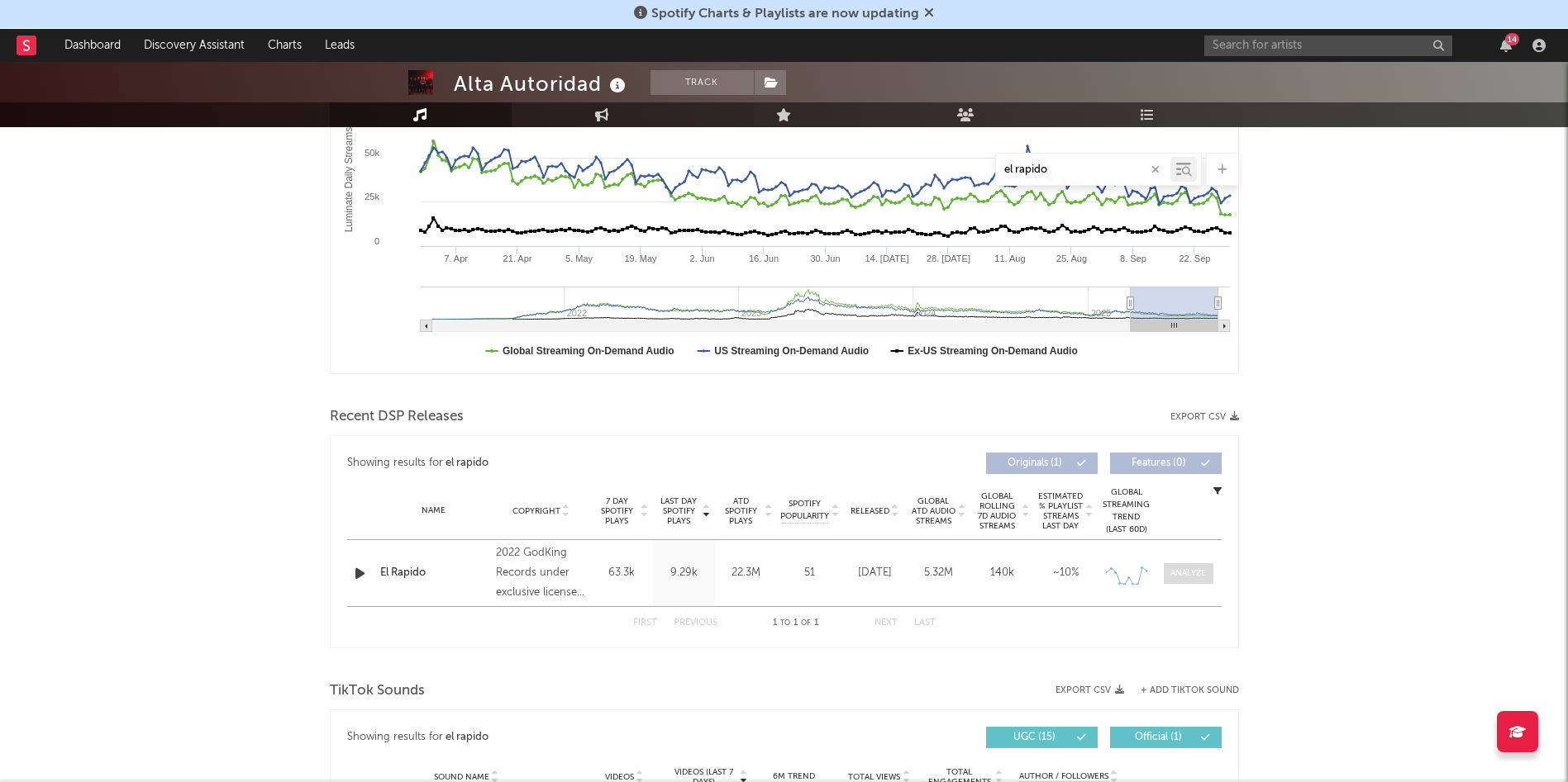
type input "el rapido"
click at [1045, 520] on div at bounding box center [1187, 574] width 35 height 12
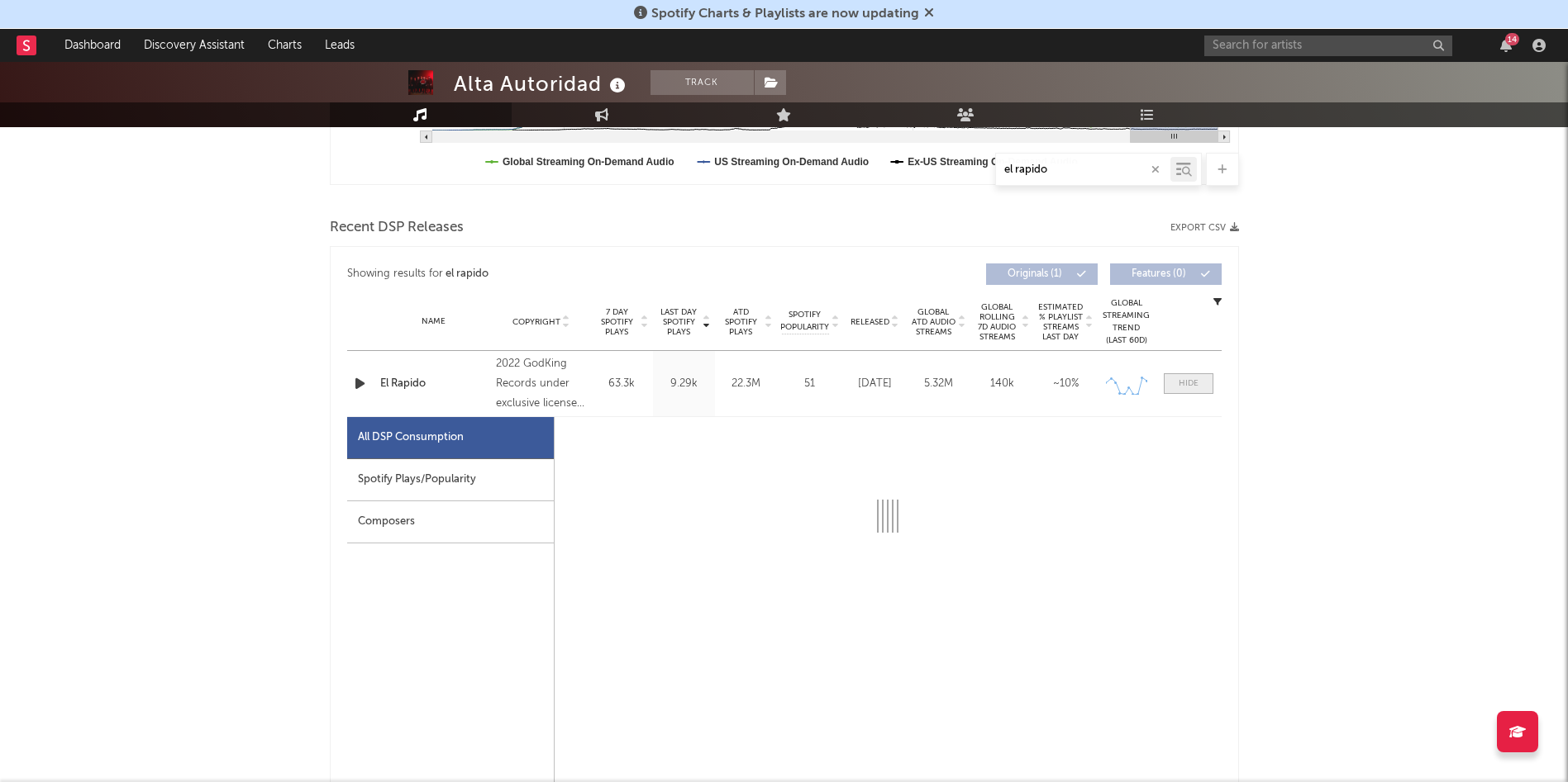
scroll to position [505, 0]
select select "6m"
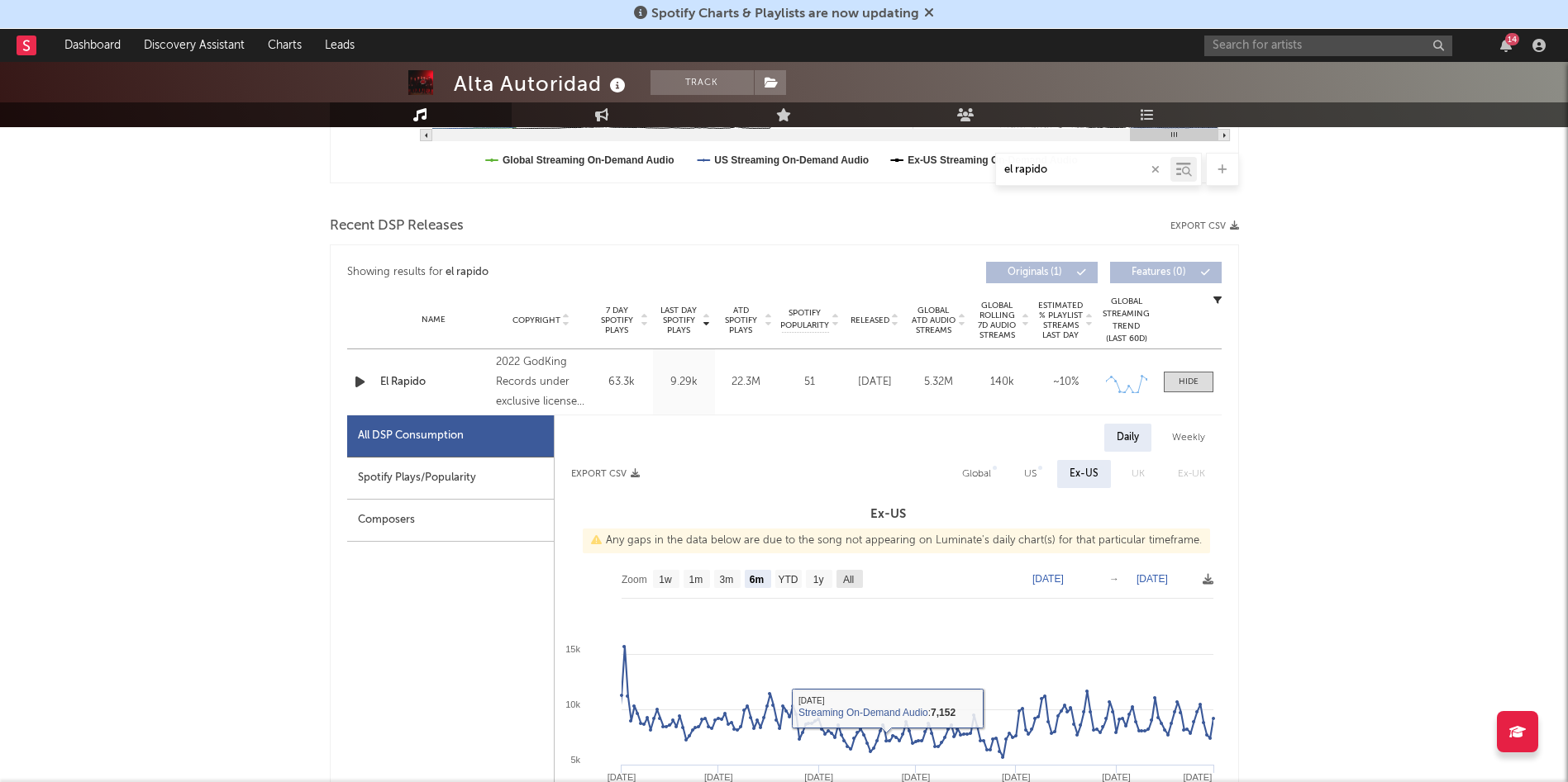
click at [857, 520] on rect at bounding box center [849, 579] width 27 height 18
select select "All"
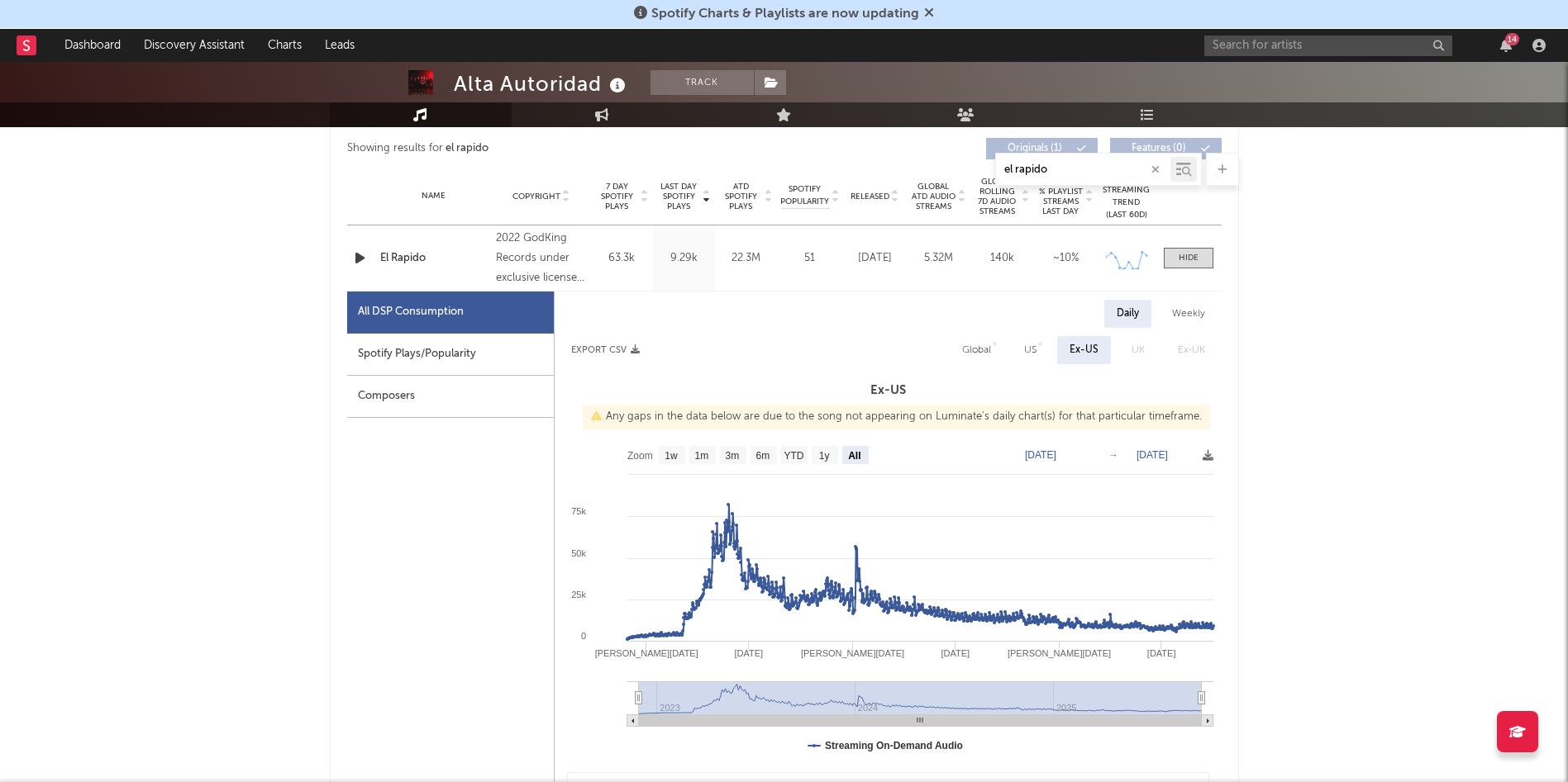
scroll to position [629, 0]
